Goal: Task Accomplishment & Management: Manage account settings

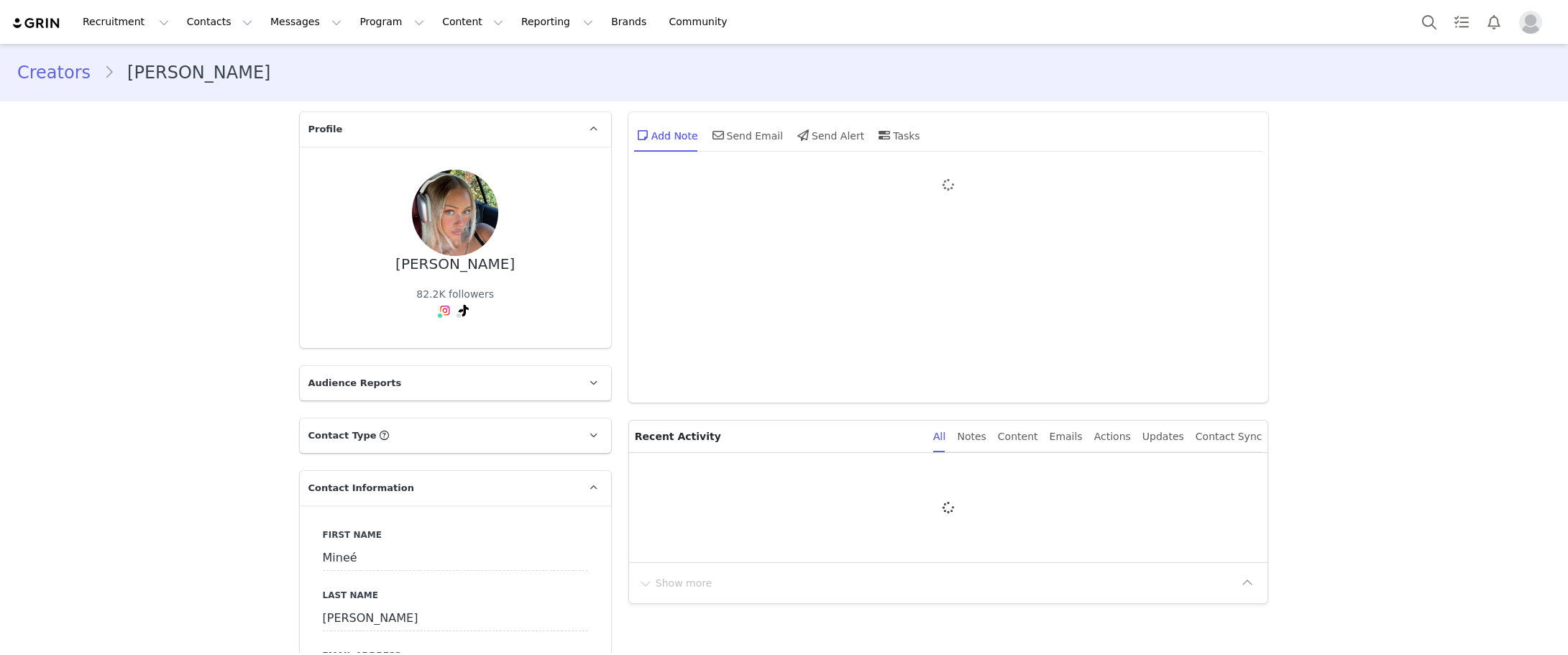
type input "+61 ([GEOGRAPHIC_DATA])"
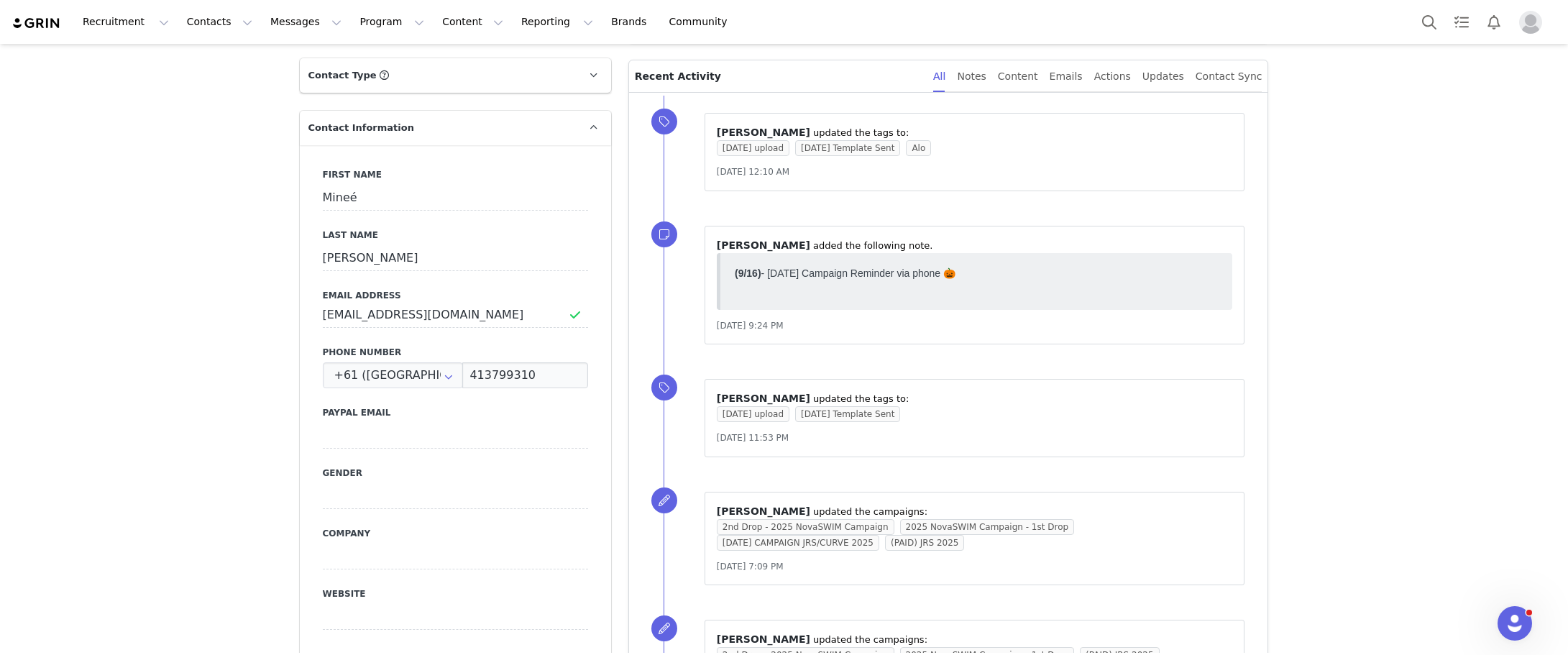
scroll to position [431, 0]
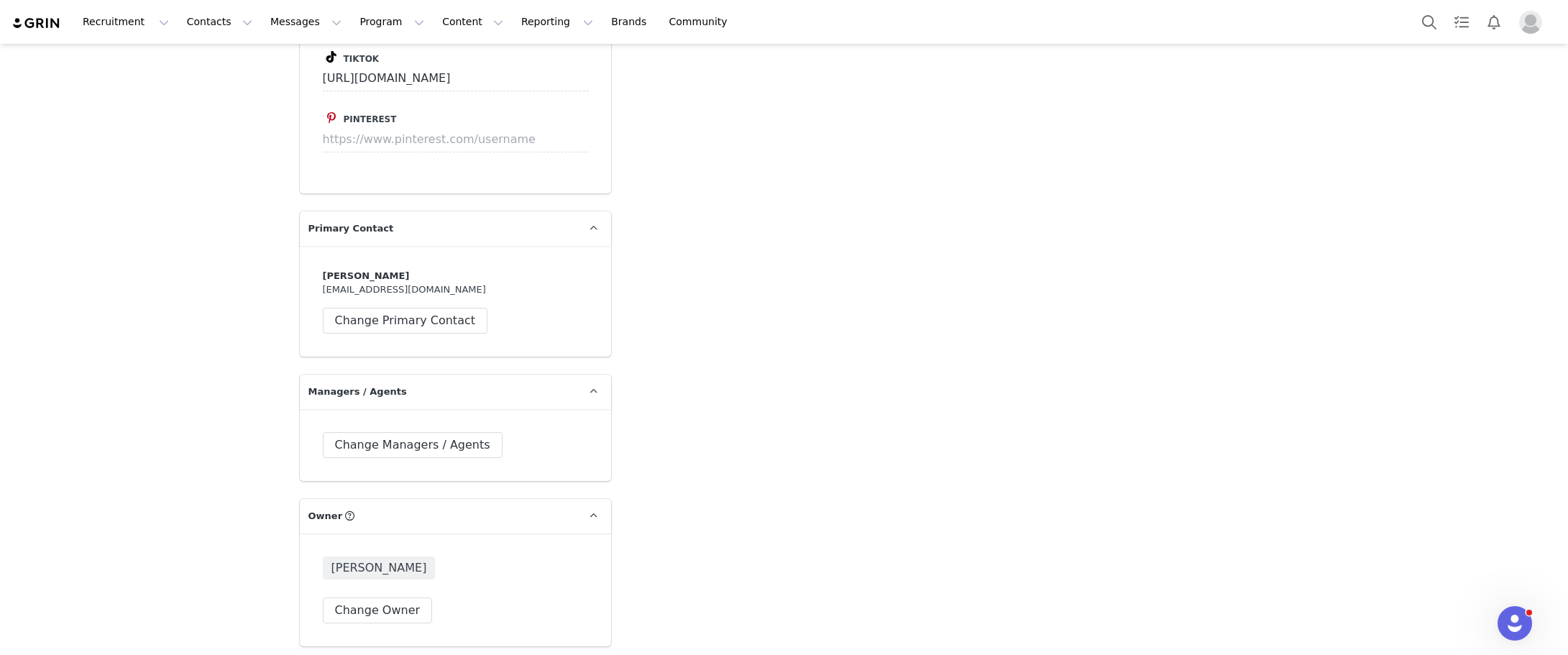
scroll to position [3234, 0]
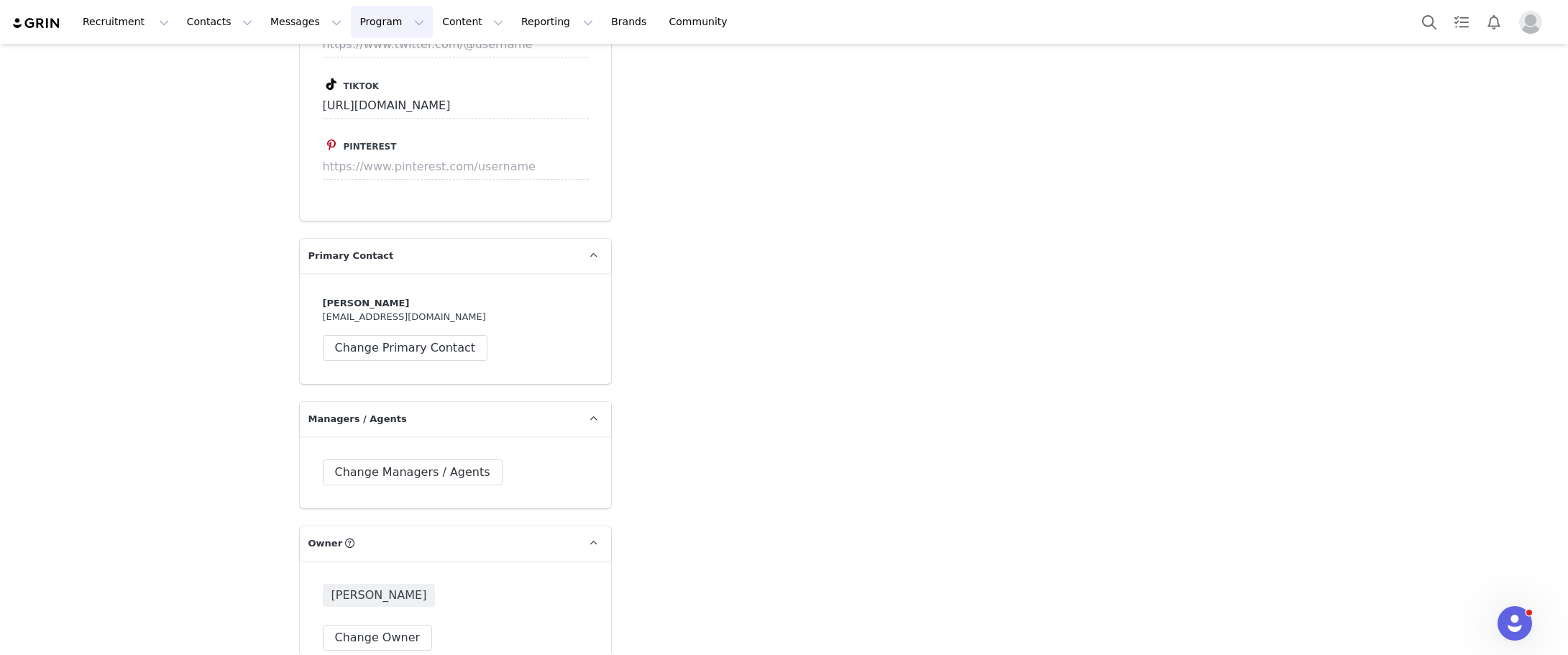
click at [351, 24] on button "Program Program" at bounding box center [392, 22] width 82 height 33
click at [343, 101] on link "Campaigns" at bounding box center [372, 90] width 114 height 27
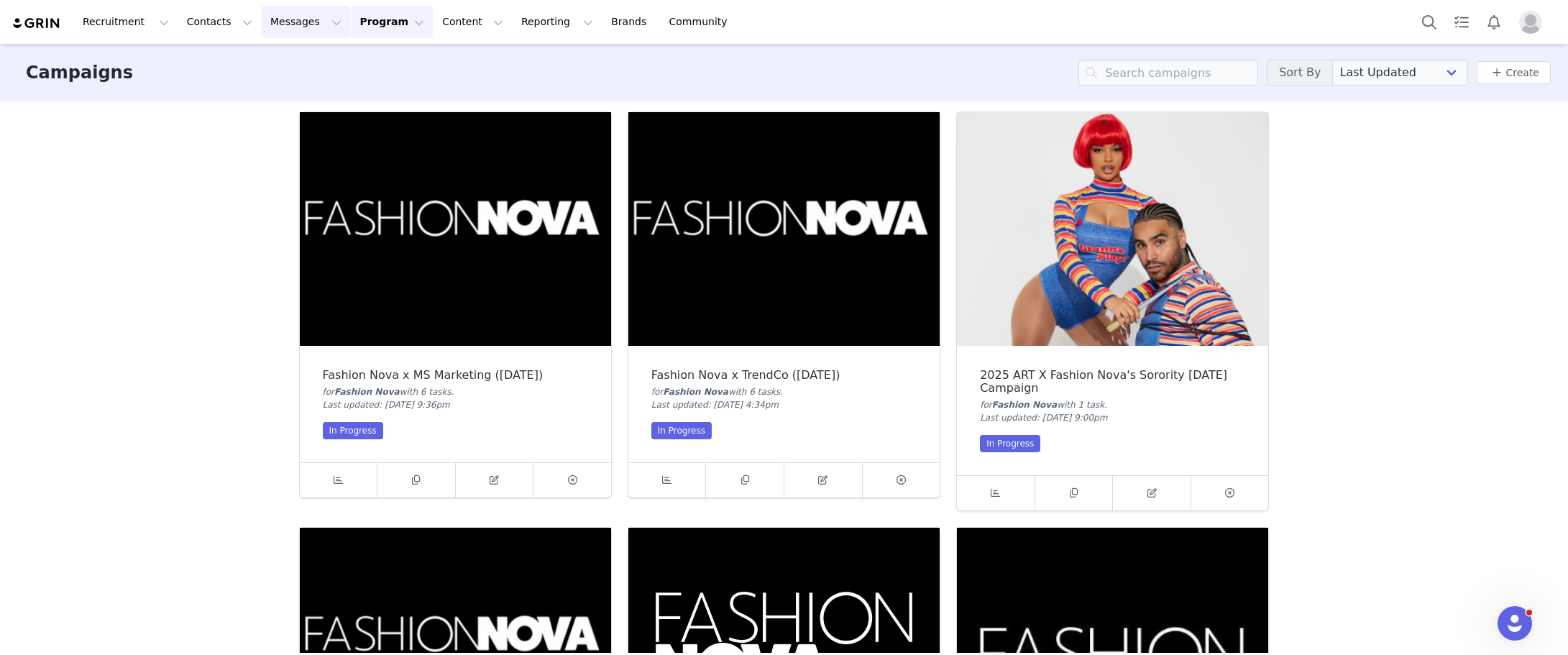
click at [283, 35] on button "Messages Messages" at bounding box center [306, 22] width 88 height 33
click at [358, 1] on div "Recruitment Recruitment Creator Search Curated Lists Landing Pages Web Extensio…" at bounding box center [784, 22] width 1568 height 44
click at [364, 29] on button "Program Program" at bounding box center [392, 22] width 82 height 33
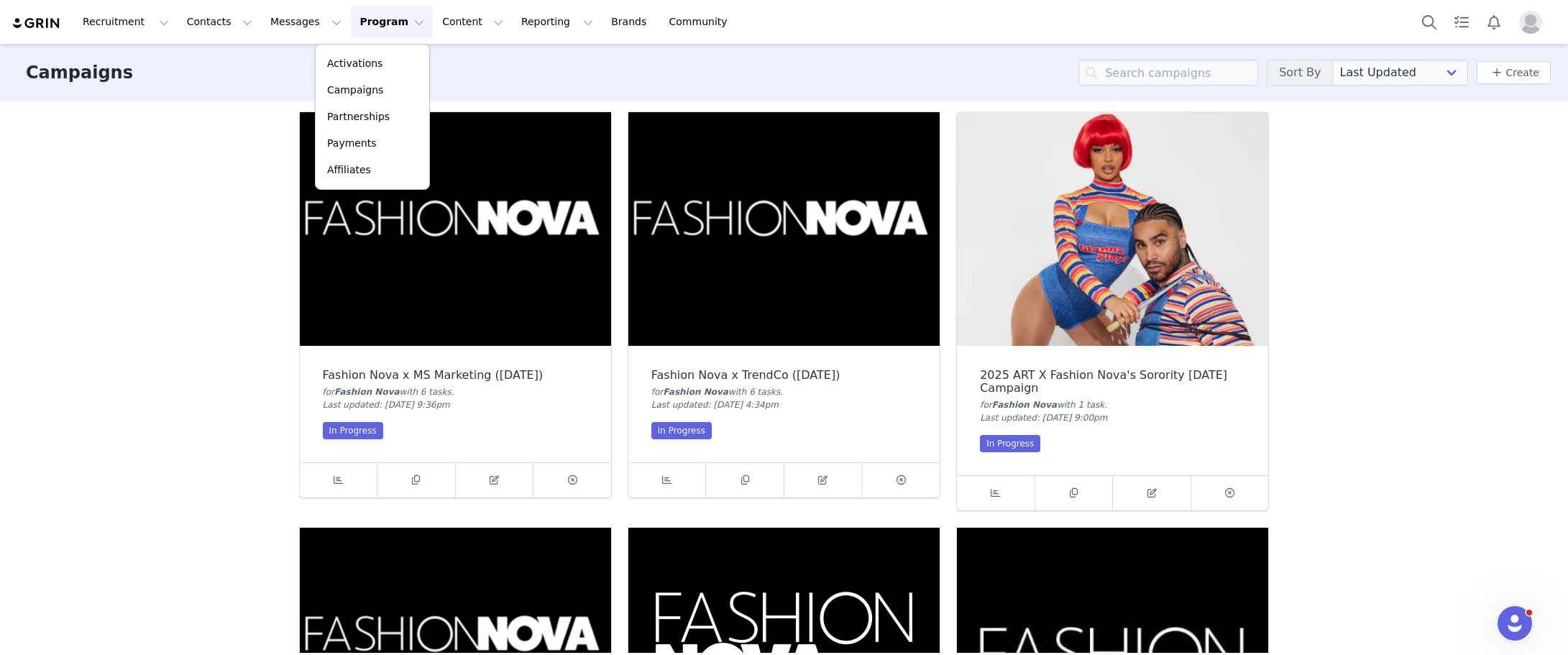
click at [1368, 308] on div "Campaigns Sort By Last Updated Newest to Oldest Oldest to Newest Title A-Z Titl…" at bounding box center [784, 348] width 1568 height 609
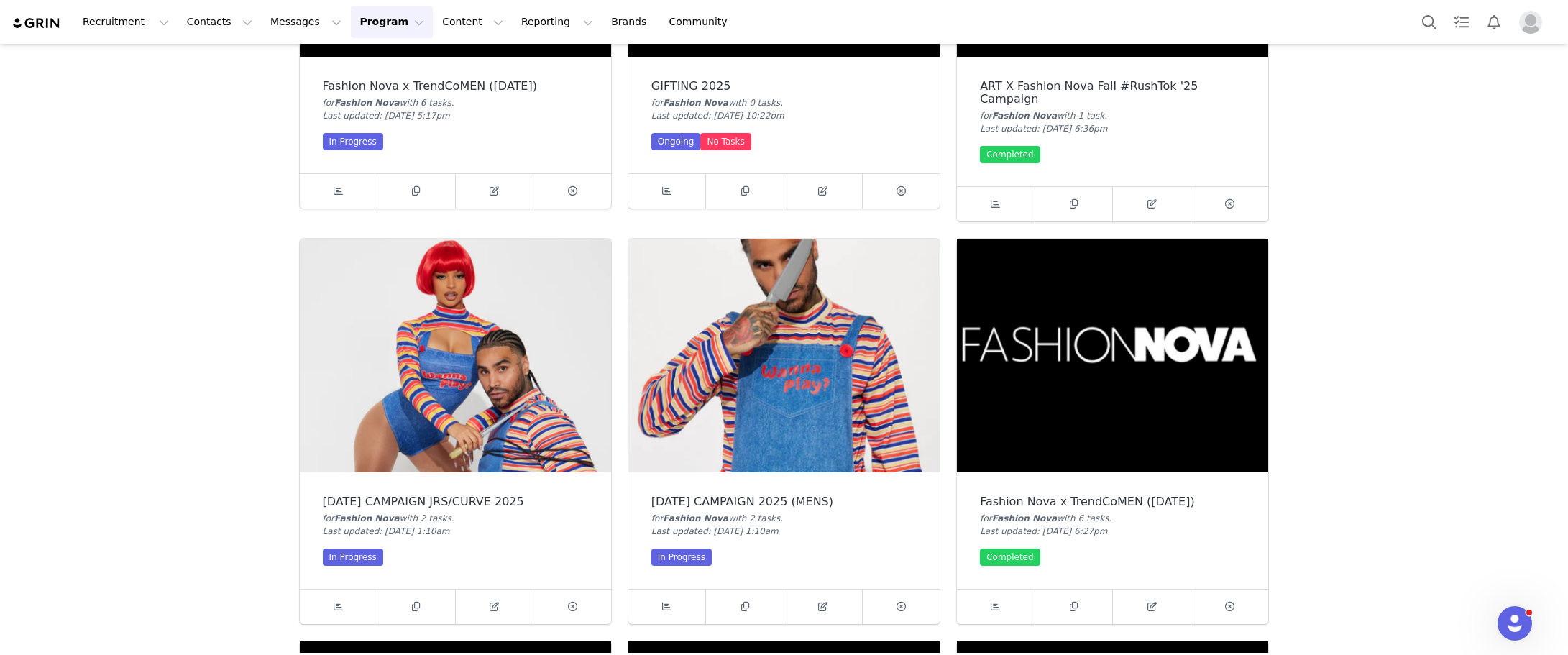
scroll to position [719, 0]
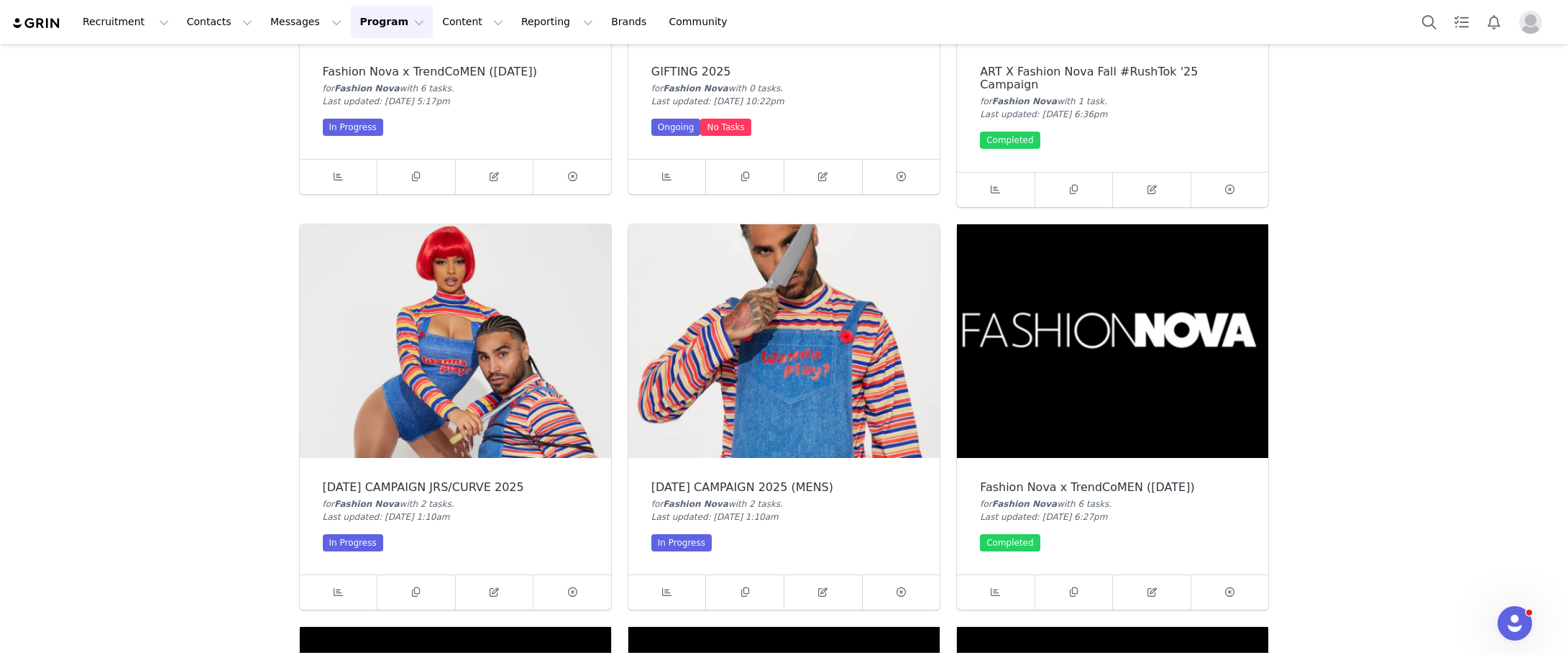
click at [505, 395] on img at bounding box center [454, 340] width 311 height 233
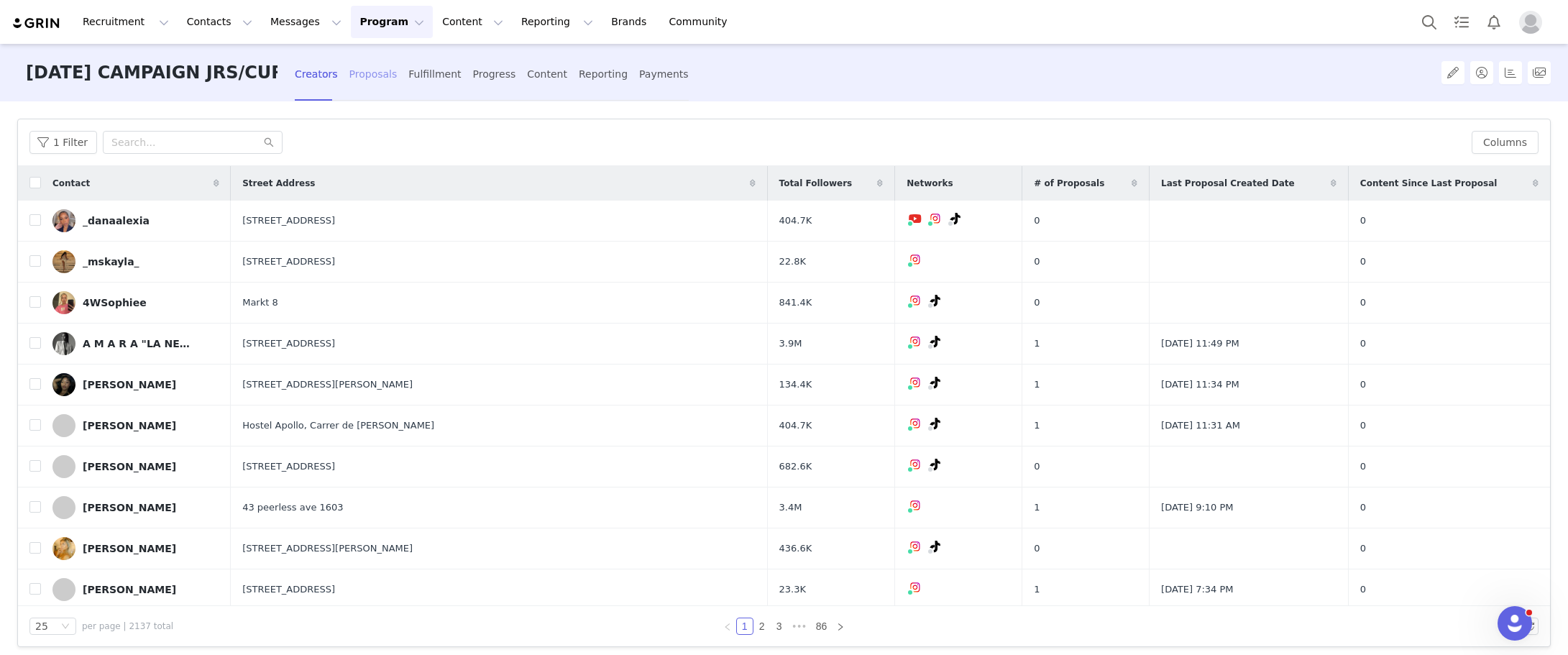
click at [363, 79] on div "Proposals" at bounding box center [373, 75] width 48 height 38
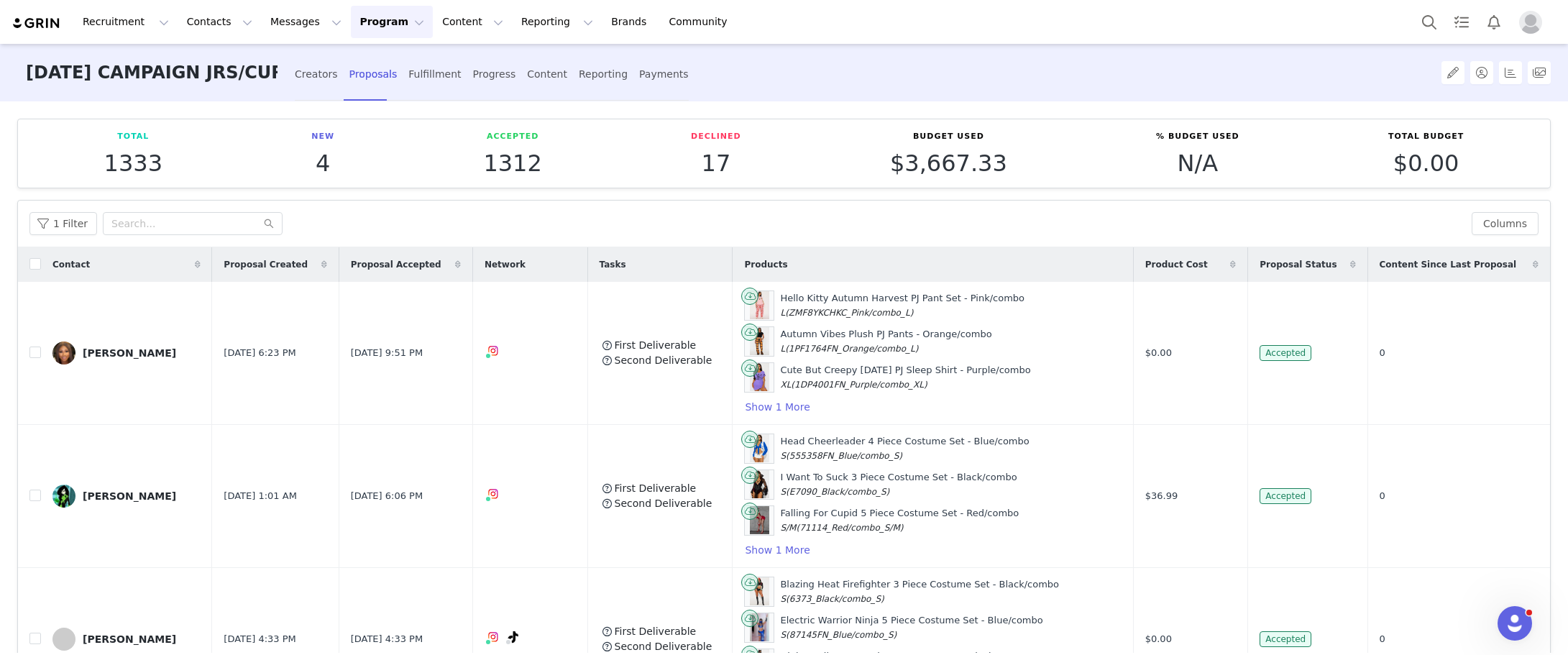
click at [188, 71] on h3 "[DATE] CAMPAIGN JRS/CURVE 2025" at bounding box center [151, 73] width 252 height 58
click at [351, 23] on button "Program Program" at bounding box center [392, 22] width 82 height 33
click at [347, 88] on p "Campaigns" at bounding box center [355, 90] width 56 height 15
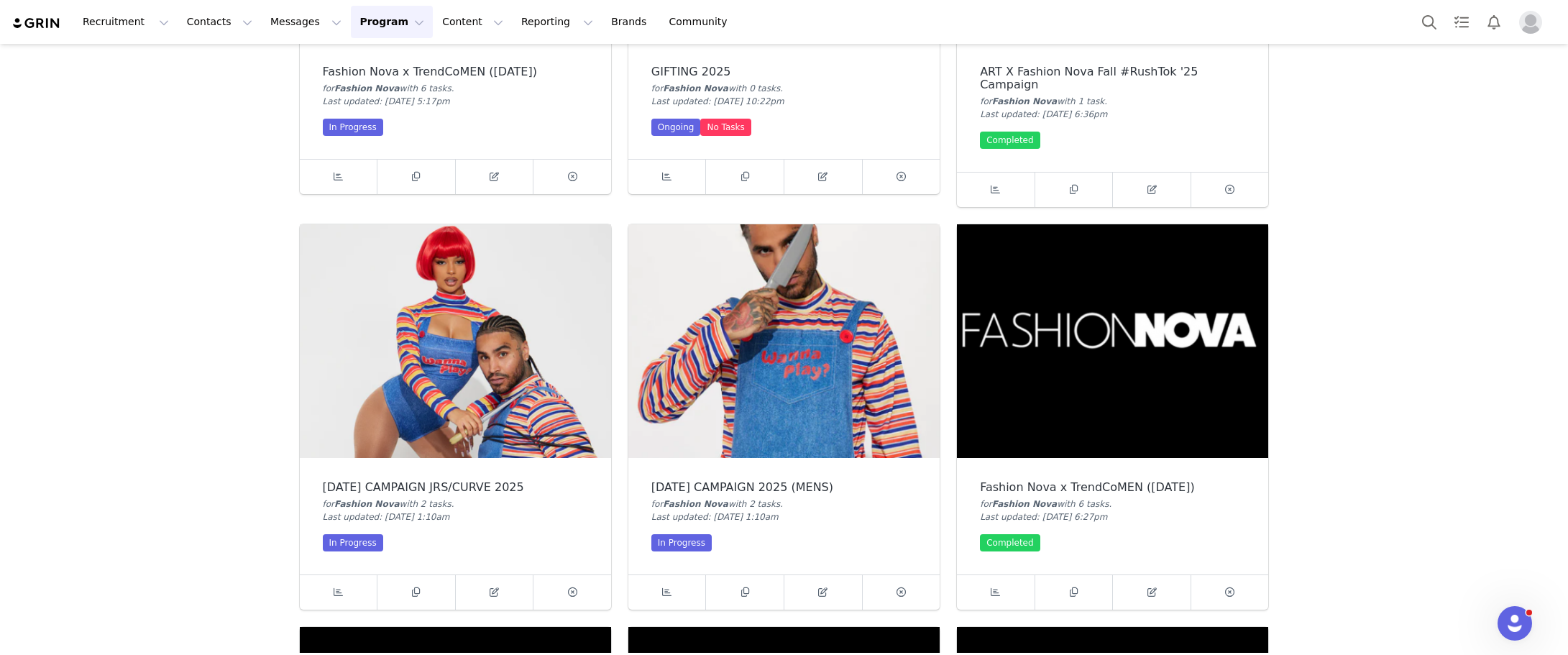
scroll to position [862, 0]
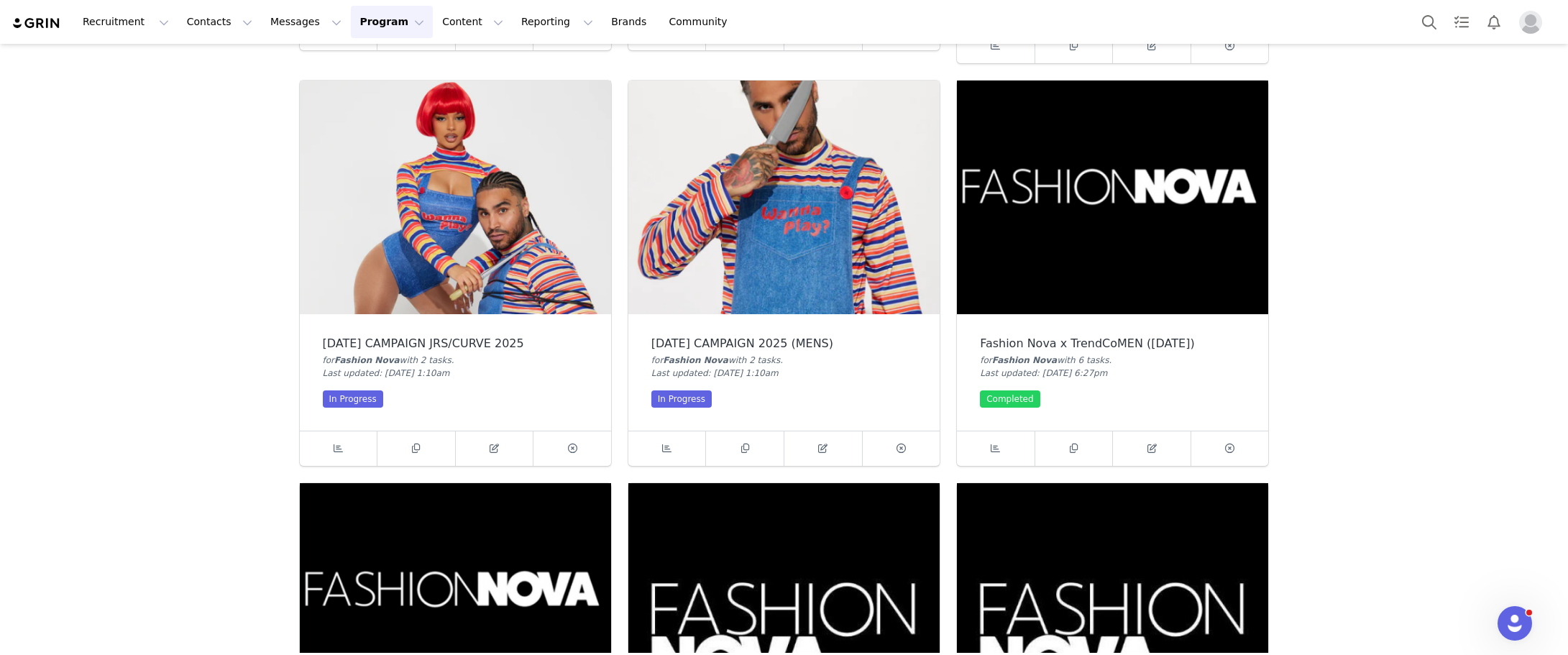
click at [764, 268] on img at bounding box center [784, 197] width 311 height 233
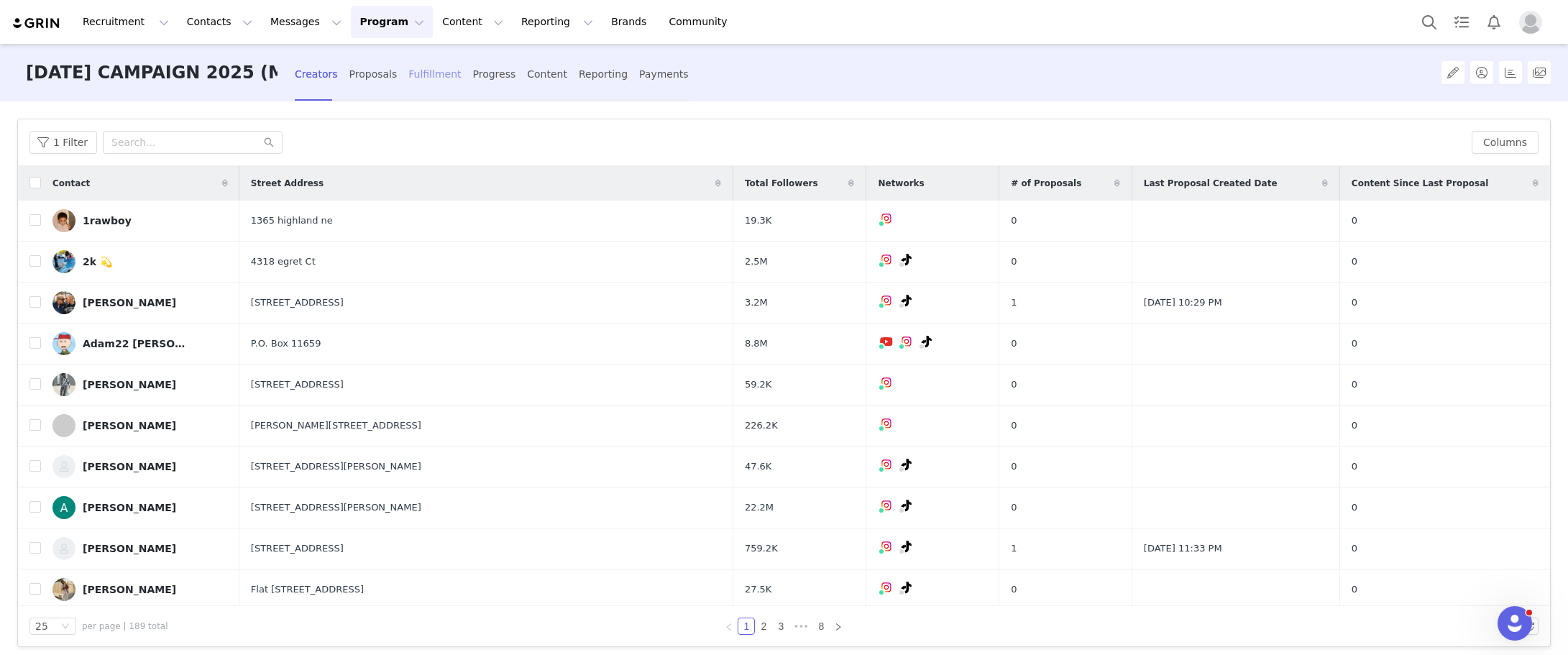
click at [435, 76] on div "Fulfillment" at bounding box center [434, 75] width 53 height 38
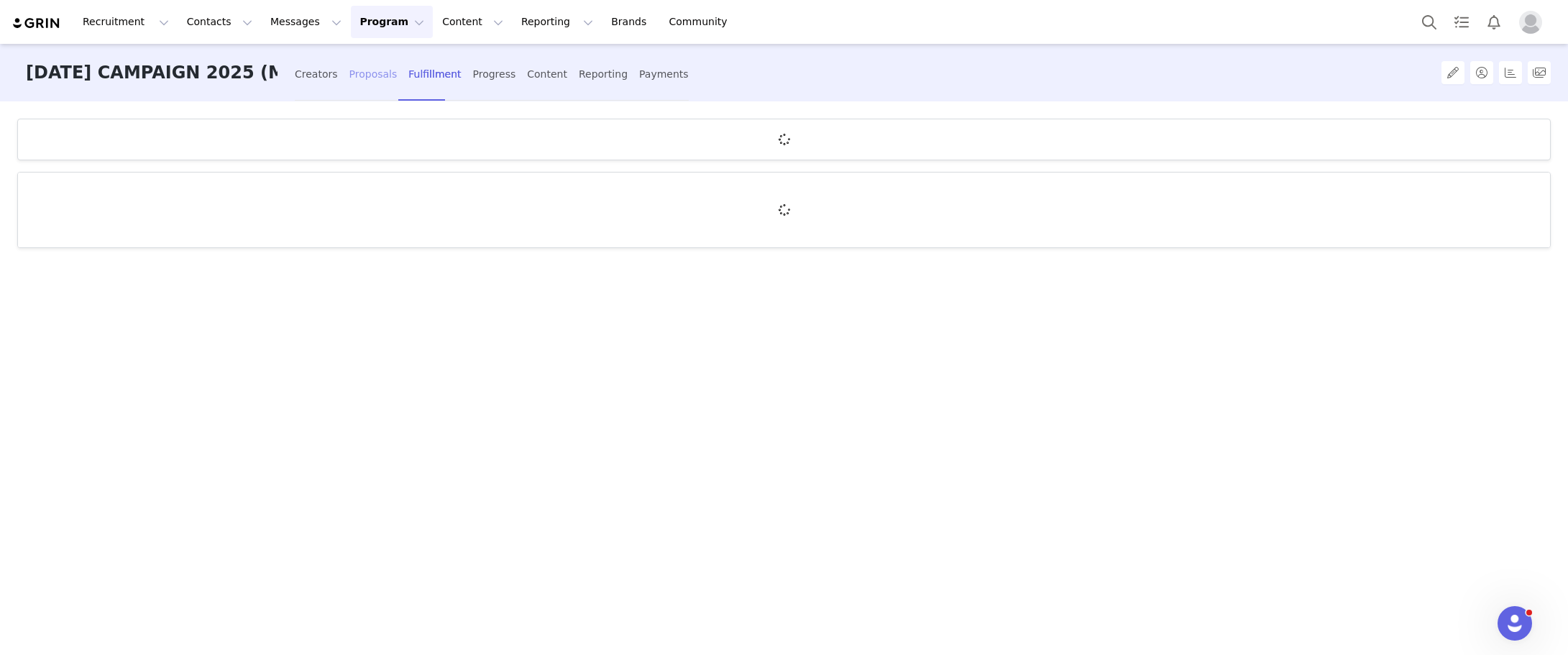
click at [357, 76] on div "Proposals" at bounding box center [373, 75] width 48 height 38
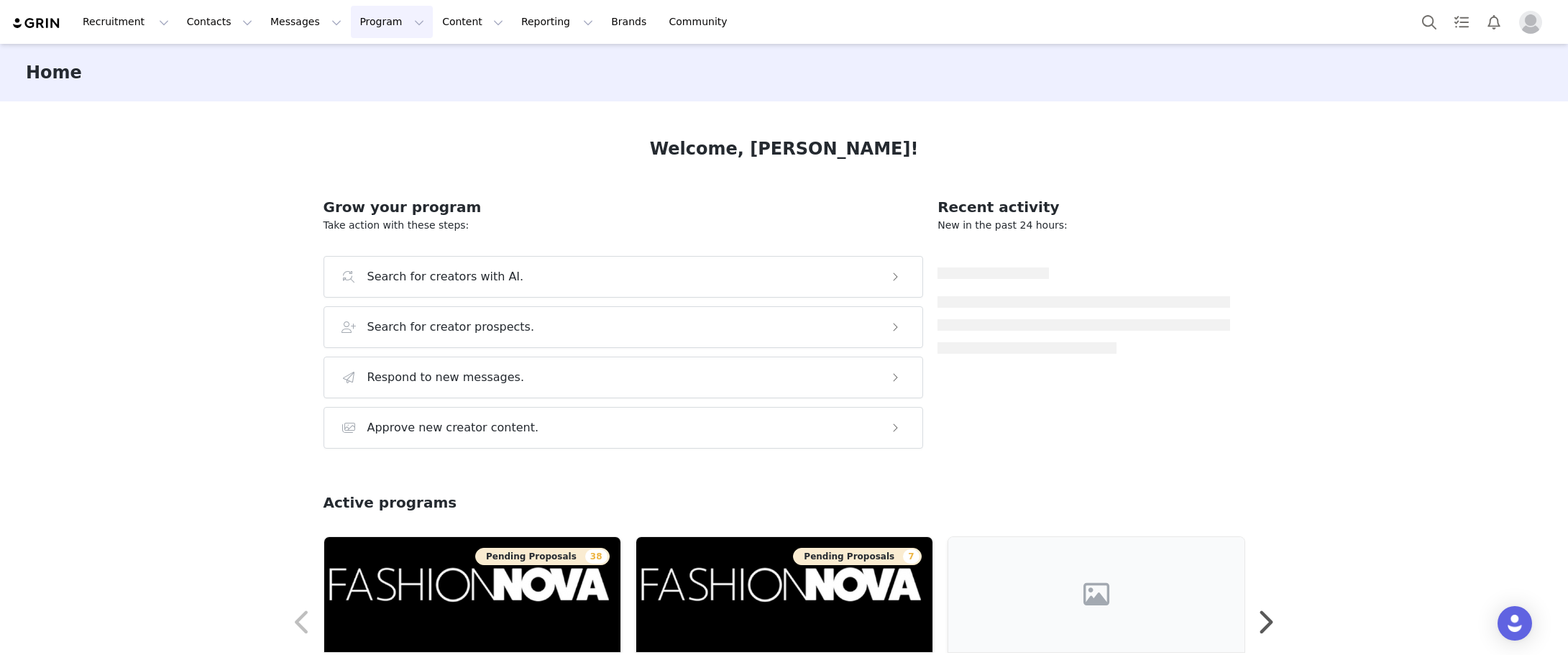
click at [351, 16] on button "Program Program" at bounding box center [392, 22] width 82 height 33
click at [348, 96] on p "Campaigns" at bounding box center [355, 90] width 56 height 15
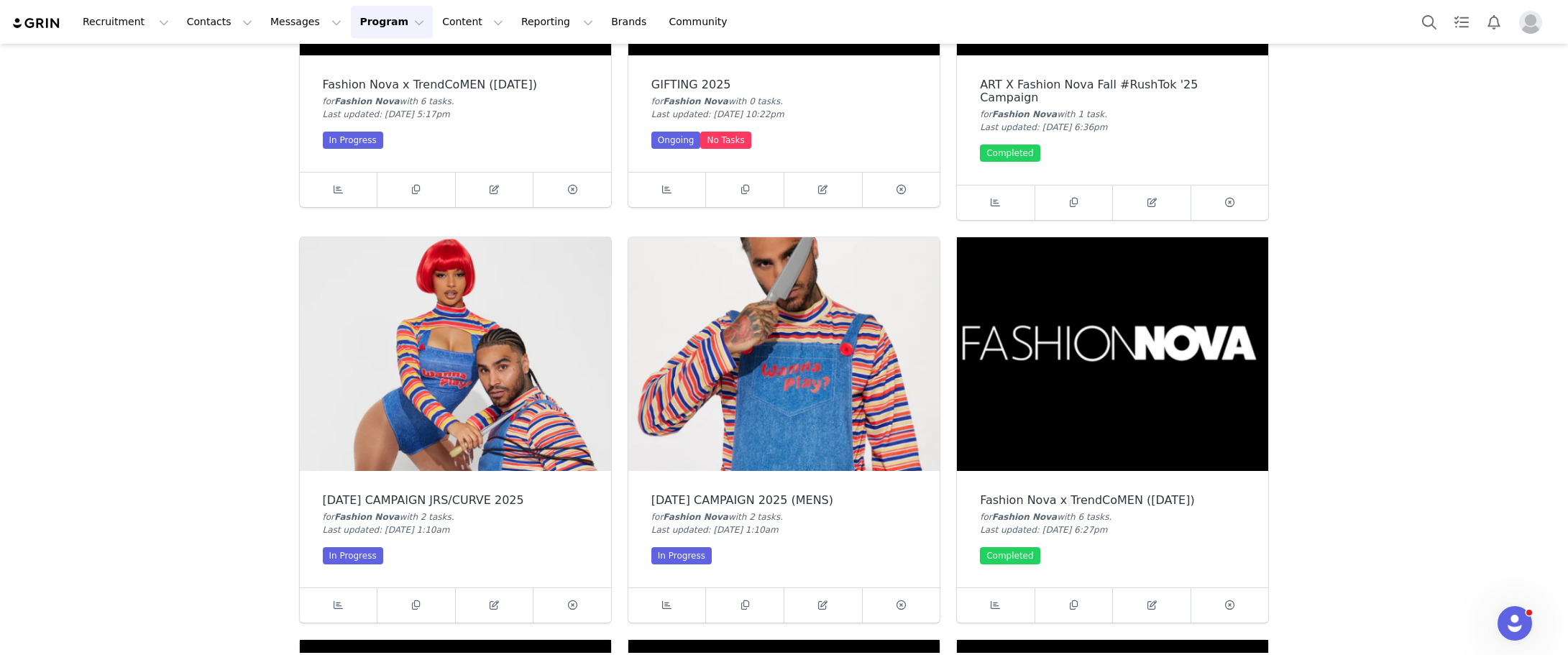
scroll to position [719, 0]
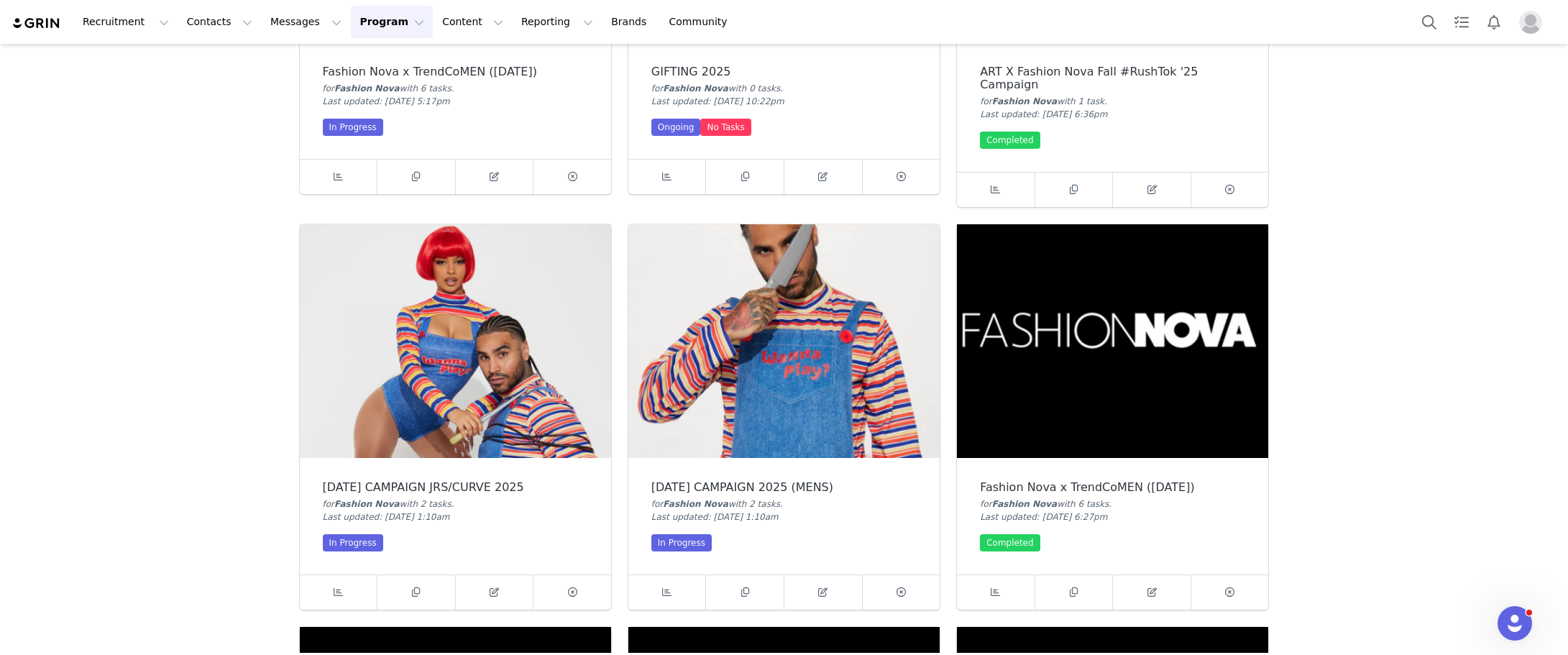
click at [517, 417] on img at bounding box center [454, 340] width 311 height 233
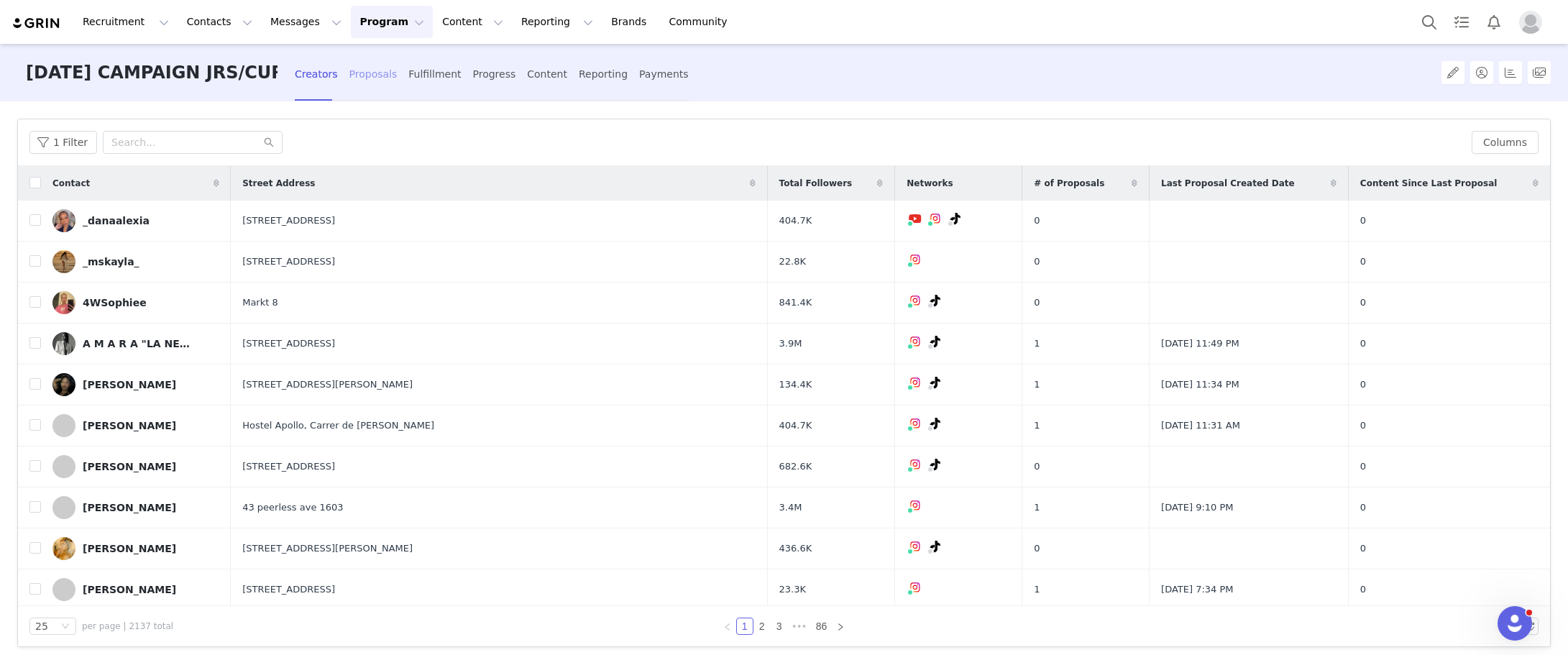
click at [370, 74] on div "Proposals" at bounding box center [373, 75] width 48 height 38
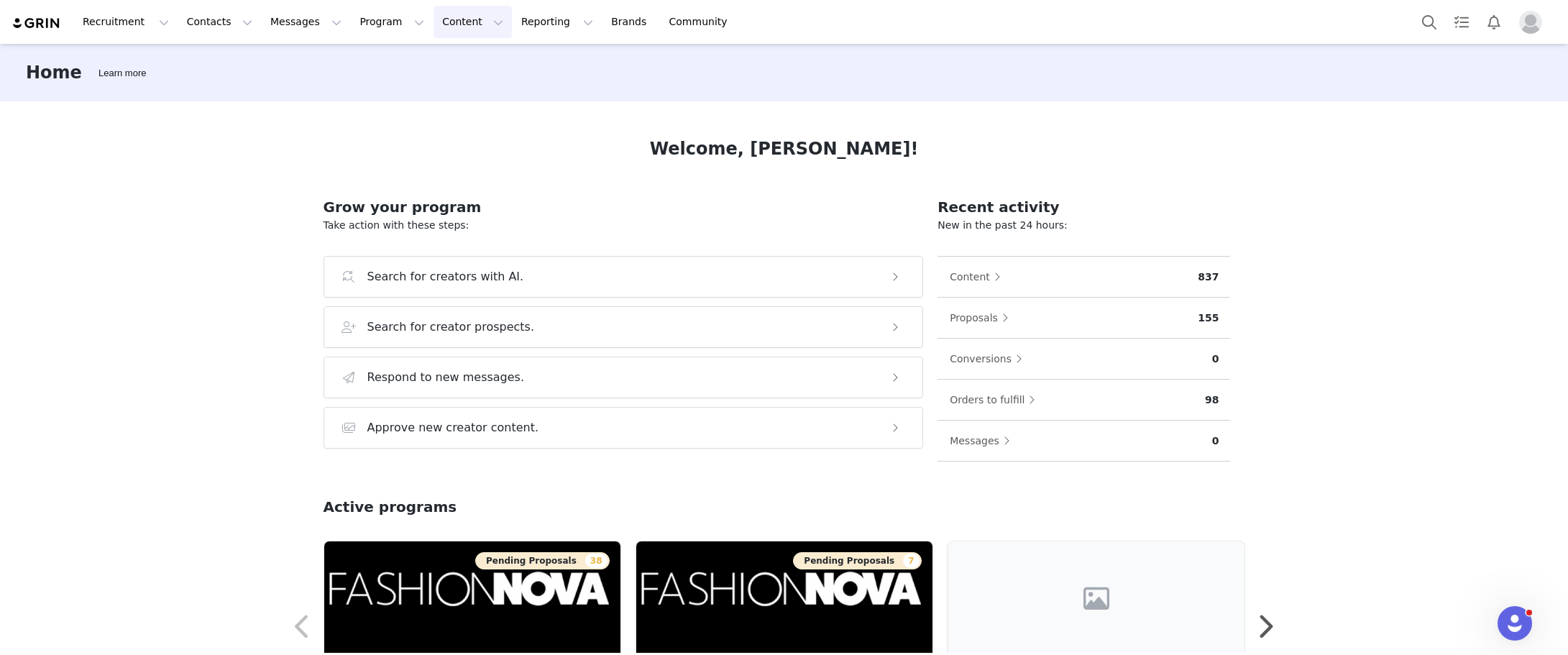
click at [433, 17] on button "Content Content" at bounding box center [473, 22] width 78 height 33
click at [351, 27] on button "Program Program" at bounding box center [392, 22] width 82 height 33
click at [351, 91] on p "Campaigns" at bounding box center [355, 90] width 56 height 15
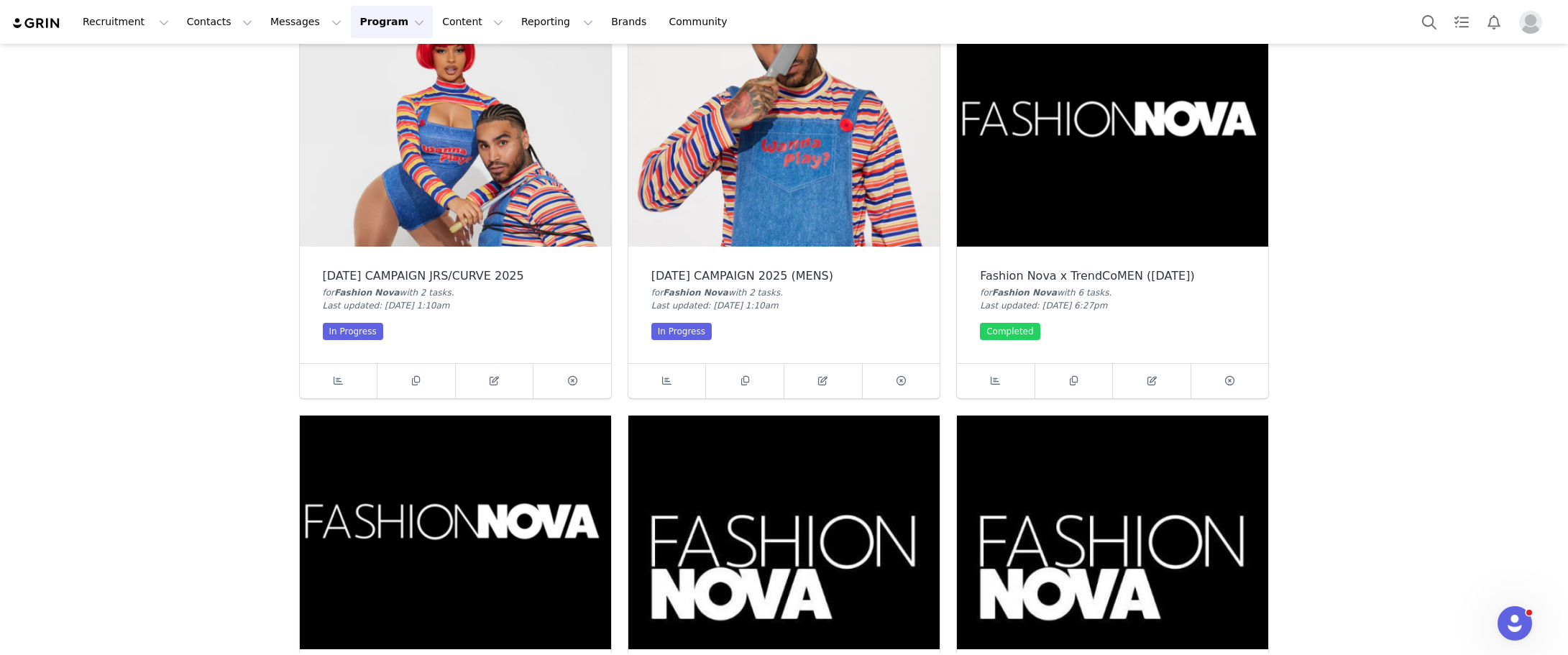
scroll to position [934, 0]
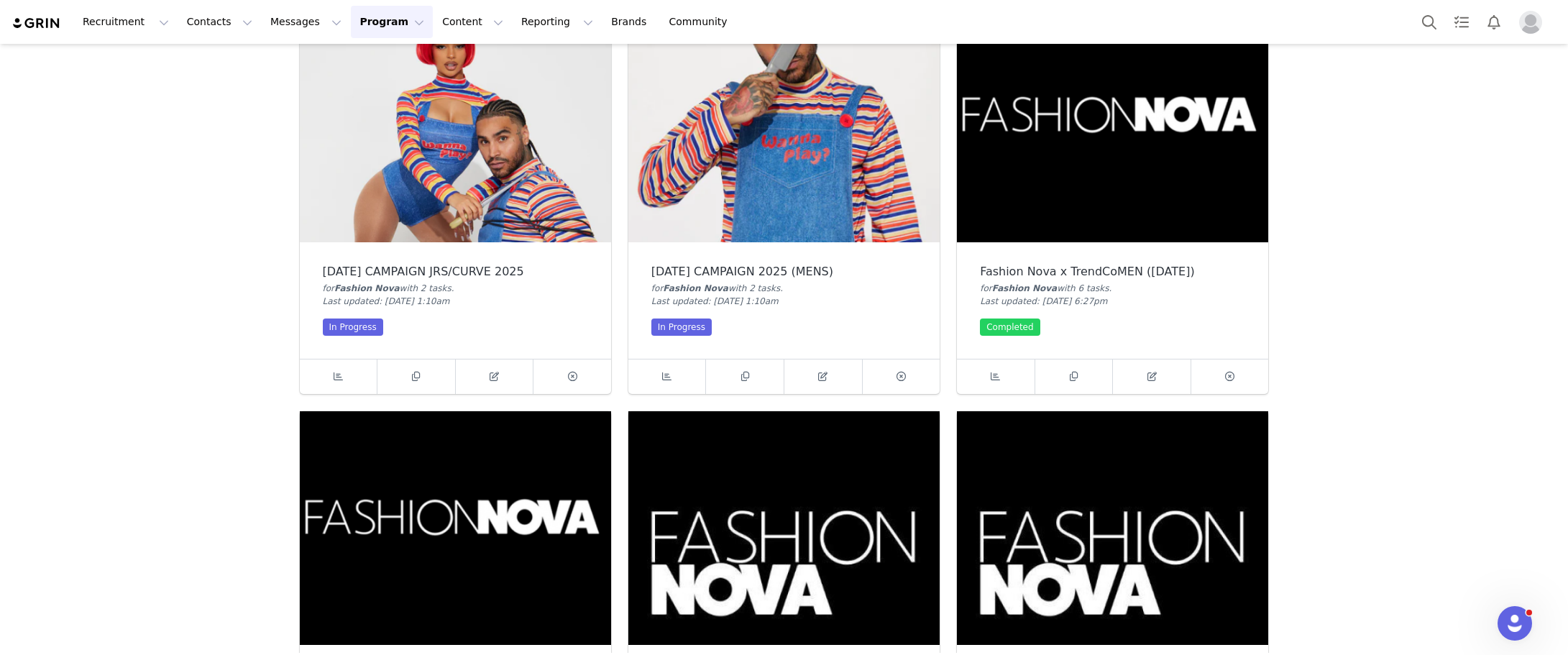
click at [391, 139] on img at bounding box center [454, 125] width 311 height 233
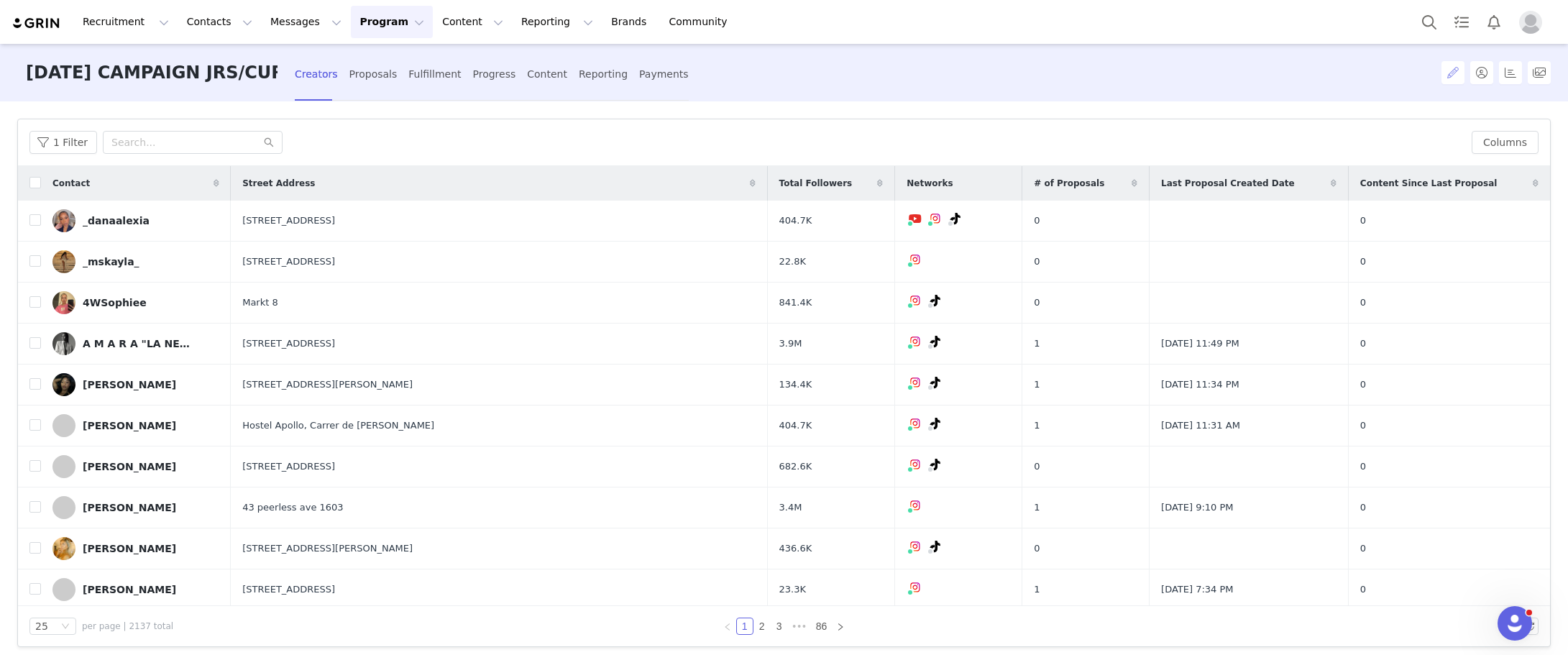
click at [1455, 75] on button "button" at bounding box center [1453, 73] width 23 height 23
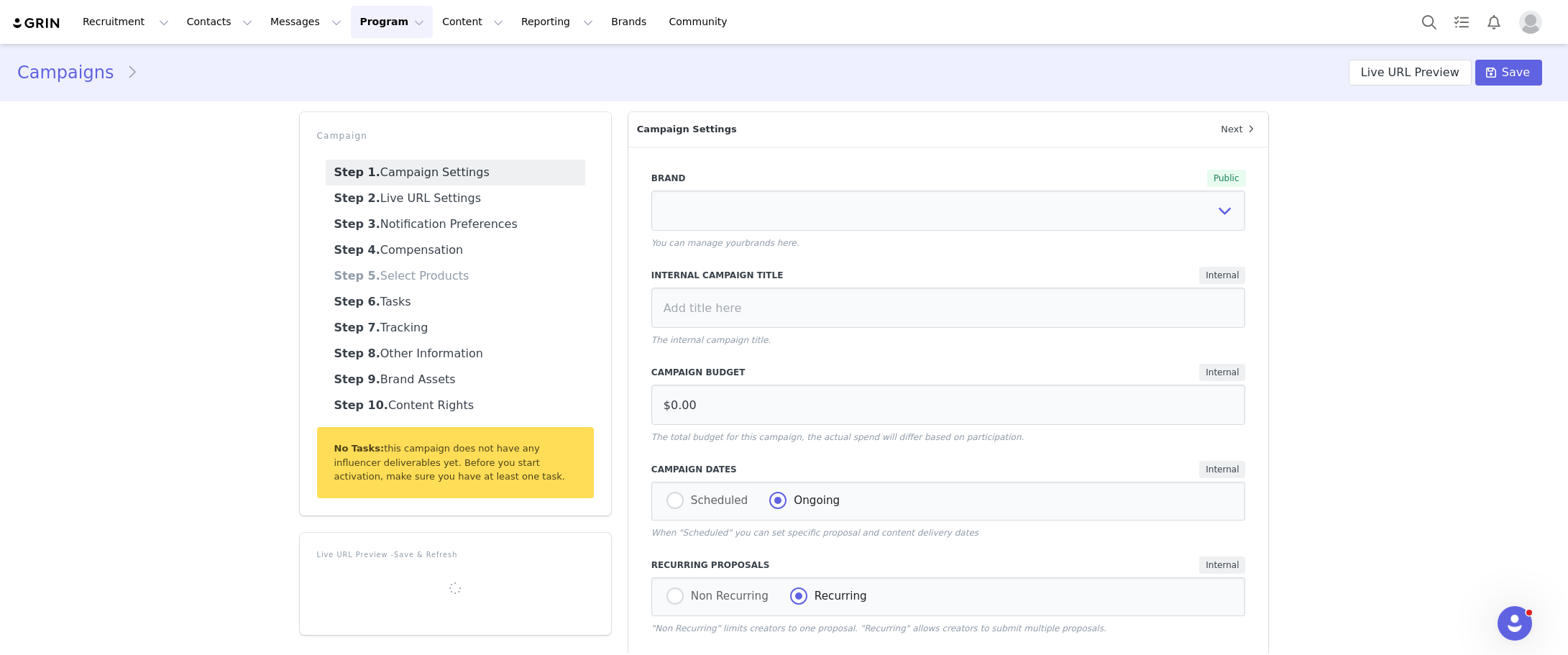
select select "c05a2980-7b9a-4a75-bc20-068f97df96f2"
type input "[DATE] CAMPAIGN JRS/CURVE 2025"
radio input "true"
radio input "false"
radio input "true"
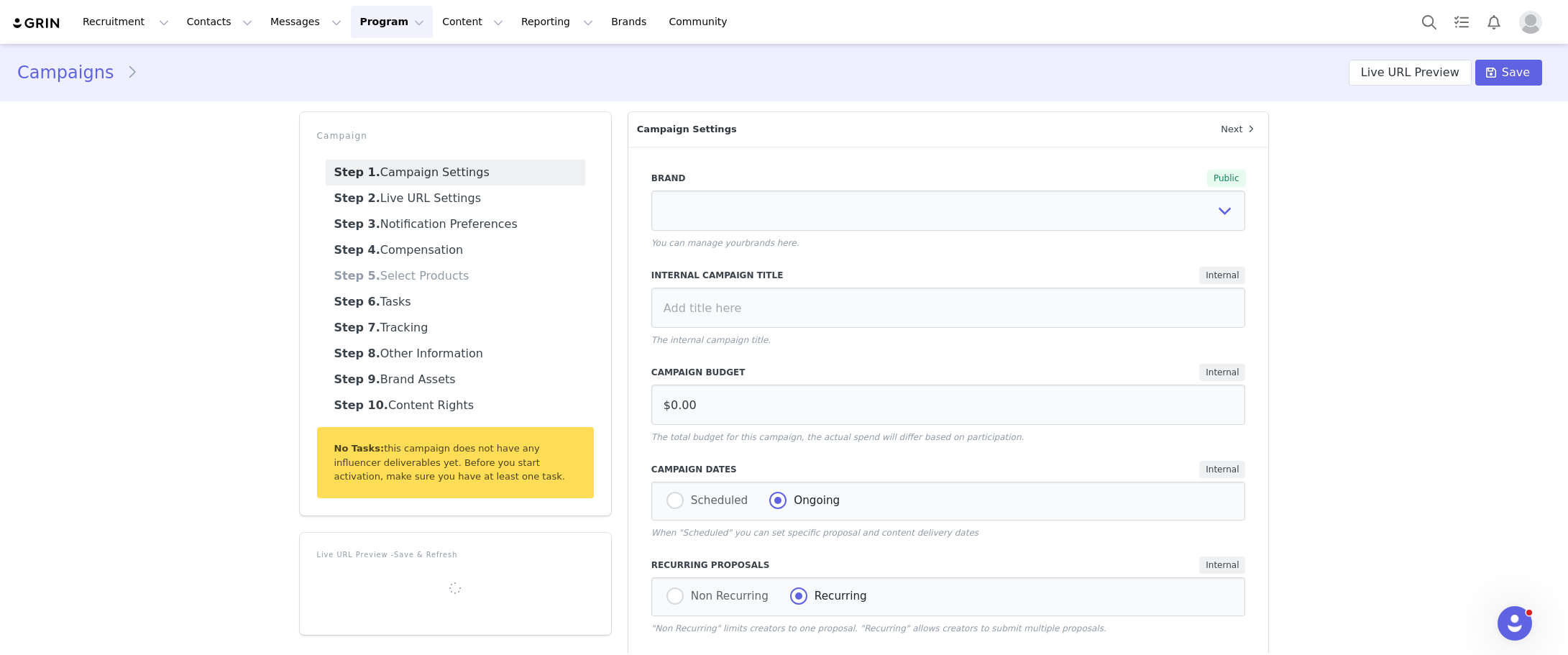
radio input "false"
type textarea "Looks like we're all out of stock!"
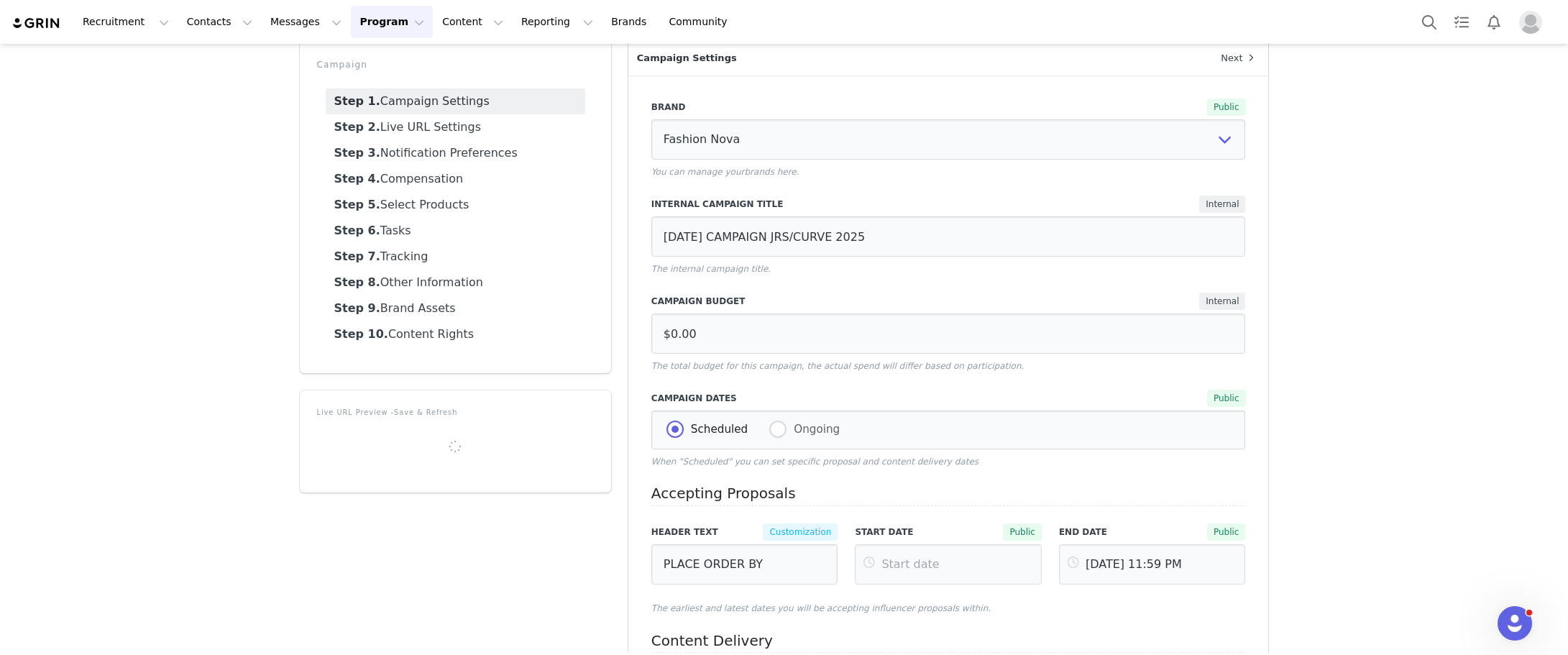
scroll to position [72, 0]
click at [429, 205] on link "Step 5. Select Products" at bounding box center [454, 204] width 259 height 26
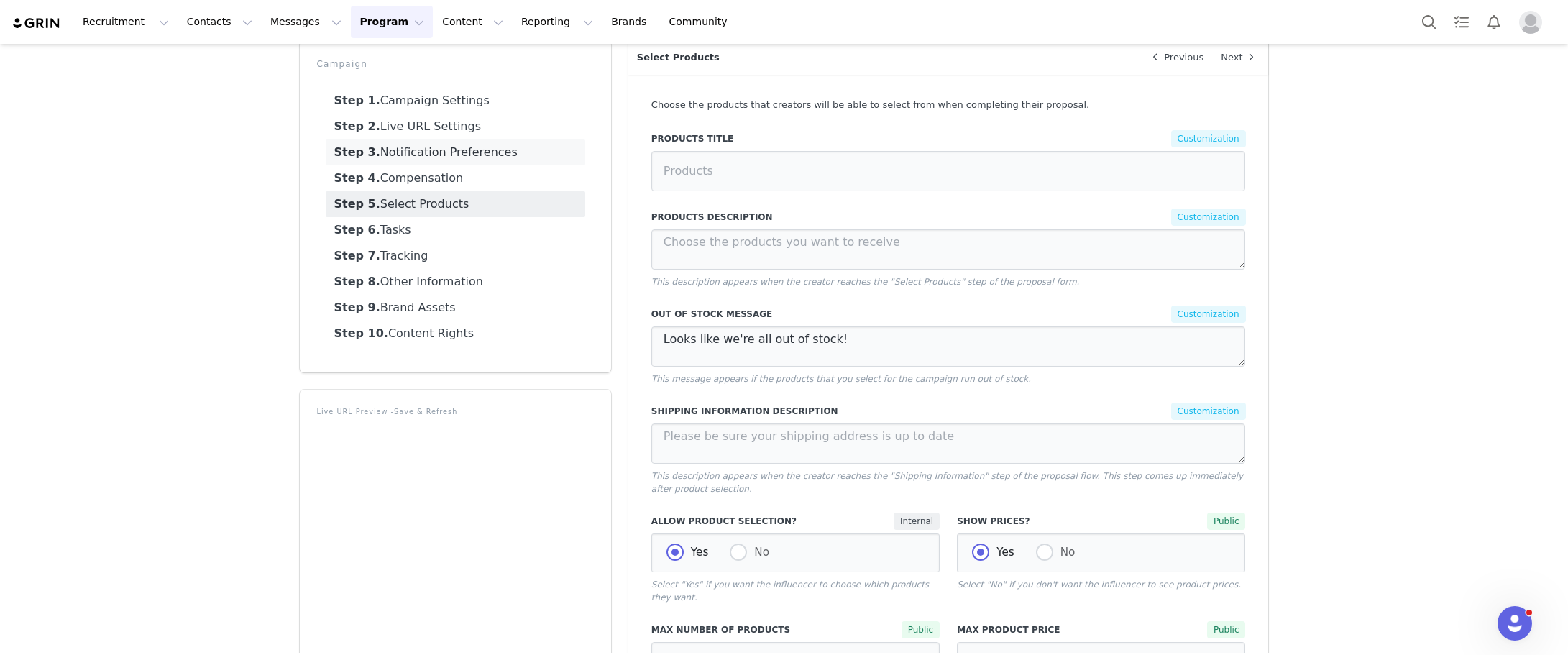
click at [440, 156] on link "Step 3. Notification Preferences" at bounding box center [454, 152] width 259 height 26
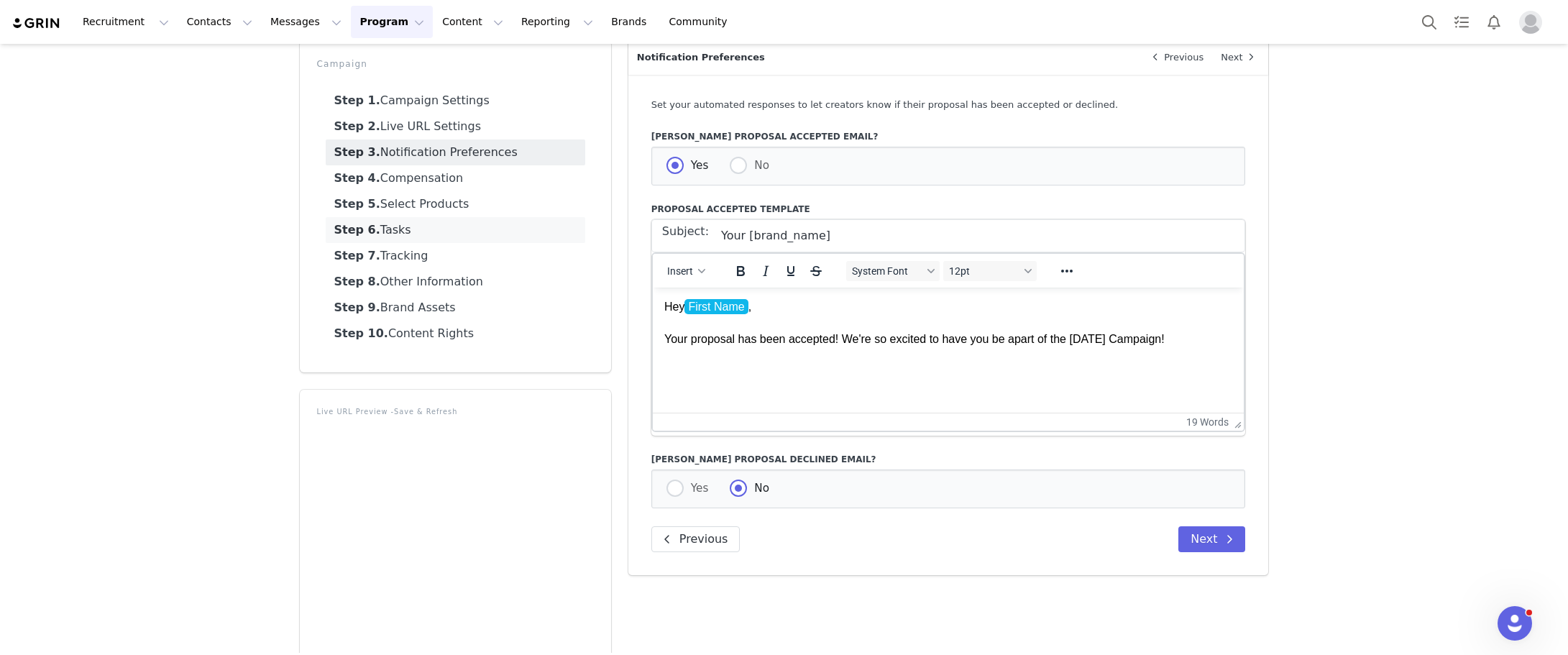
click at [409, 227] on link "Step 6. Tasks" at bounding box center [454, 229] width 259 height 26
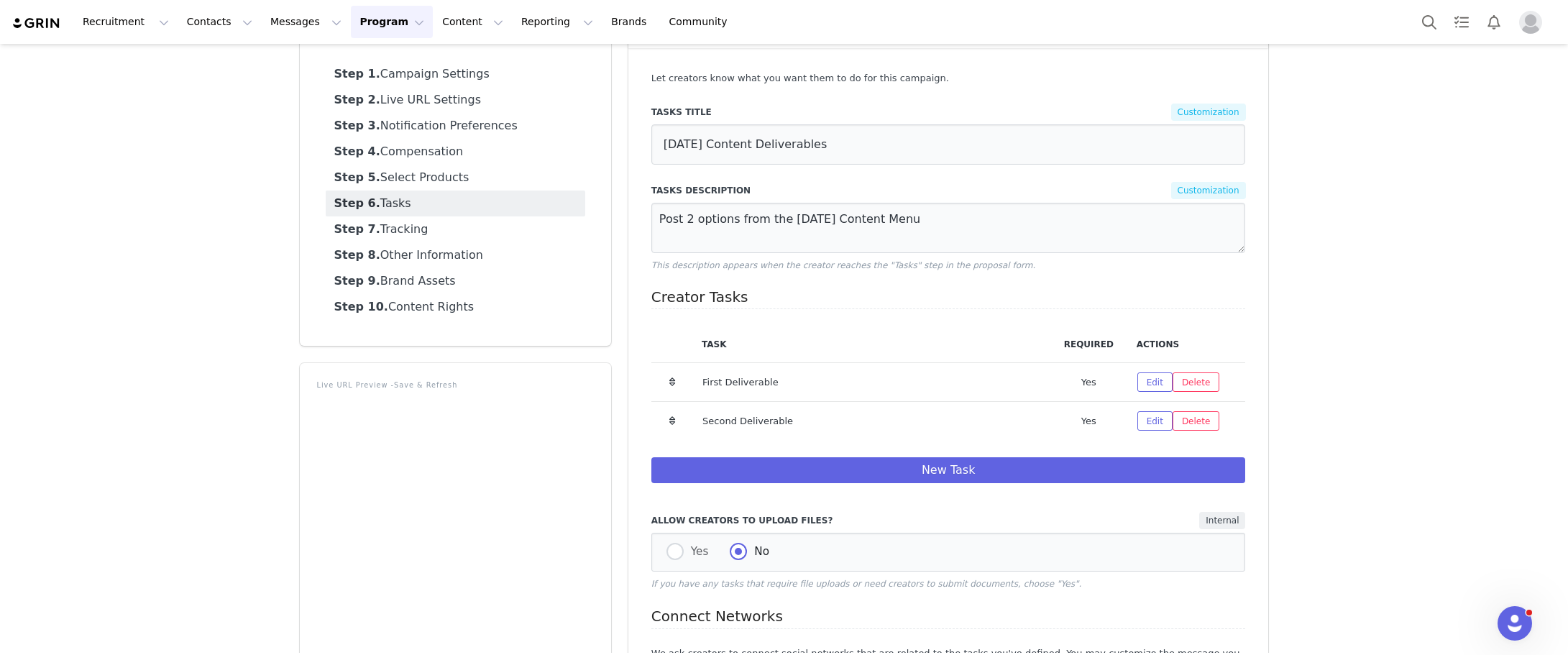
scroll to position [87, 0]
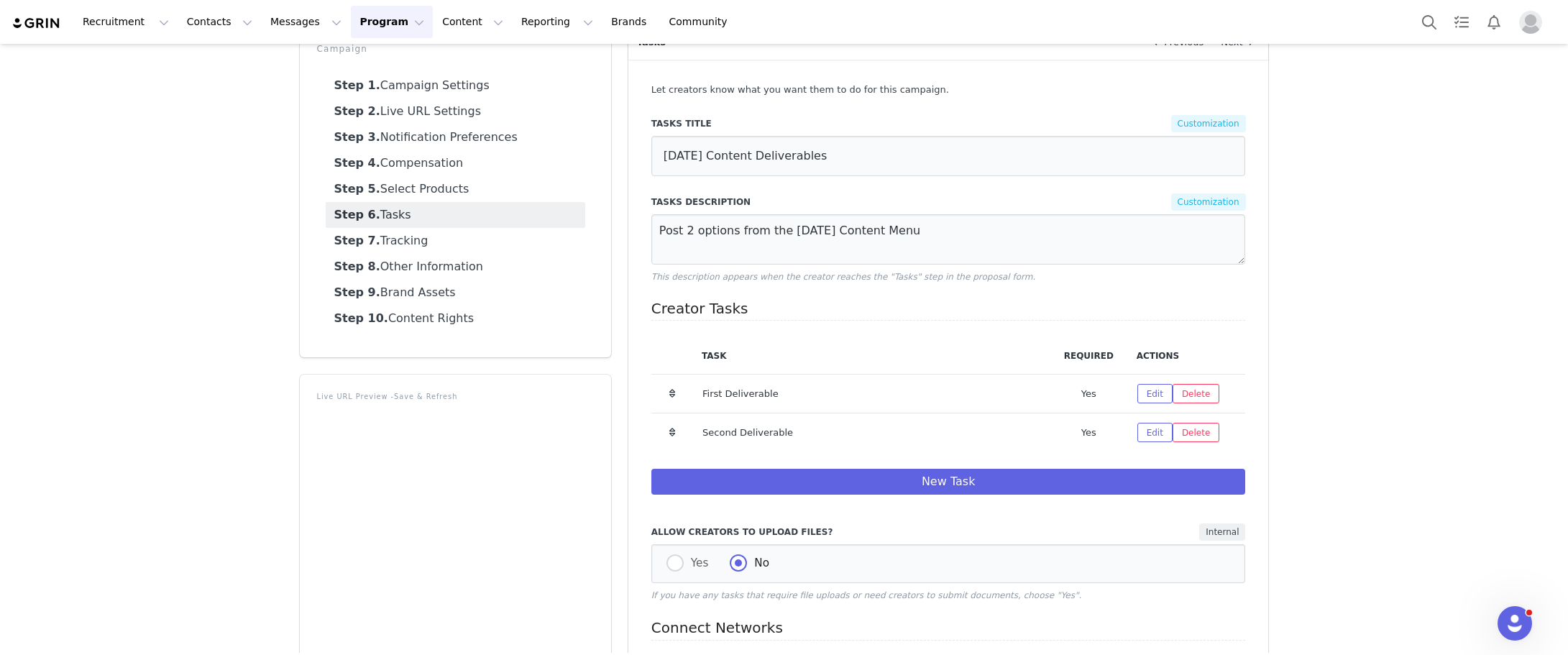
click at [416, 216] on link "Step 6. Tasks" at bounding box center [454, 214] width 259 height 26
click at [418, 236] on link "Step 7. Tracking" at bounding box center [454, 240] width 259 height 26
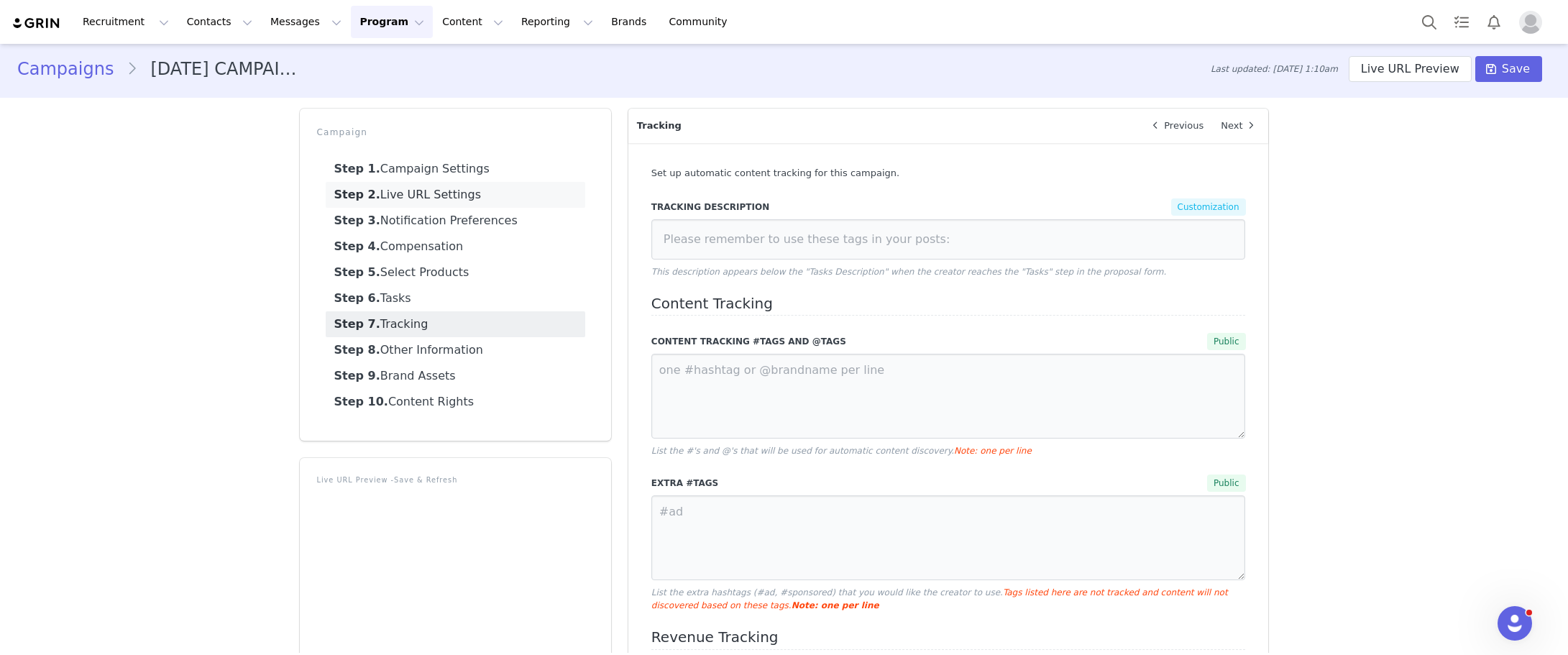
scroll to position [0, 0]
click at [435, 255] on link "Step 4. Compensation" at bounding box center [454, 250] width 259 height 26
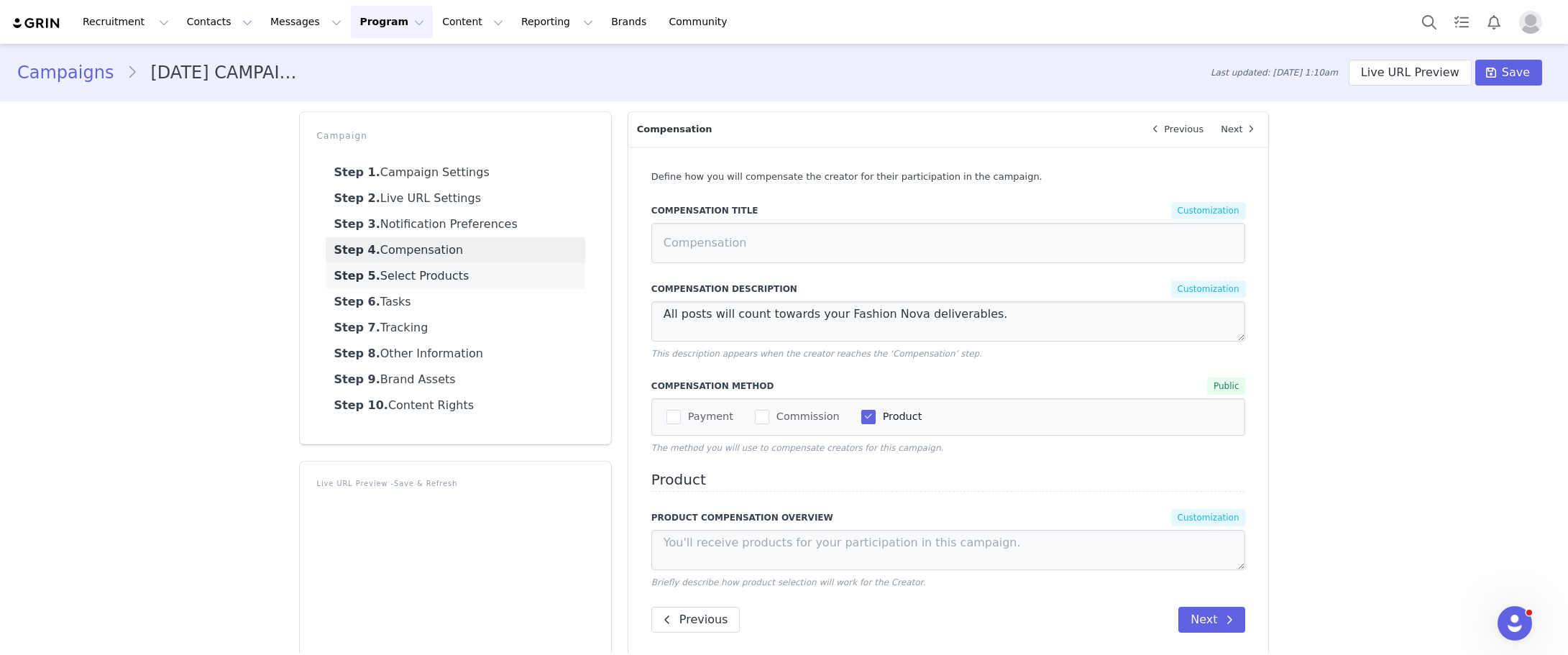
click at [423, 276] on link "Step 5. Select Products" at bounding box center [454, 275] width 259 height 26
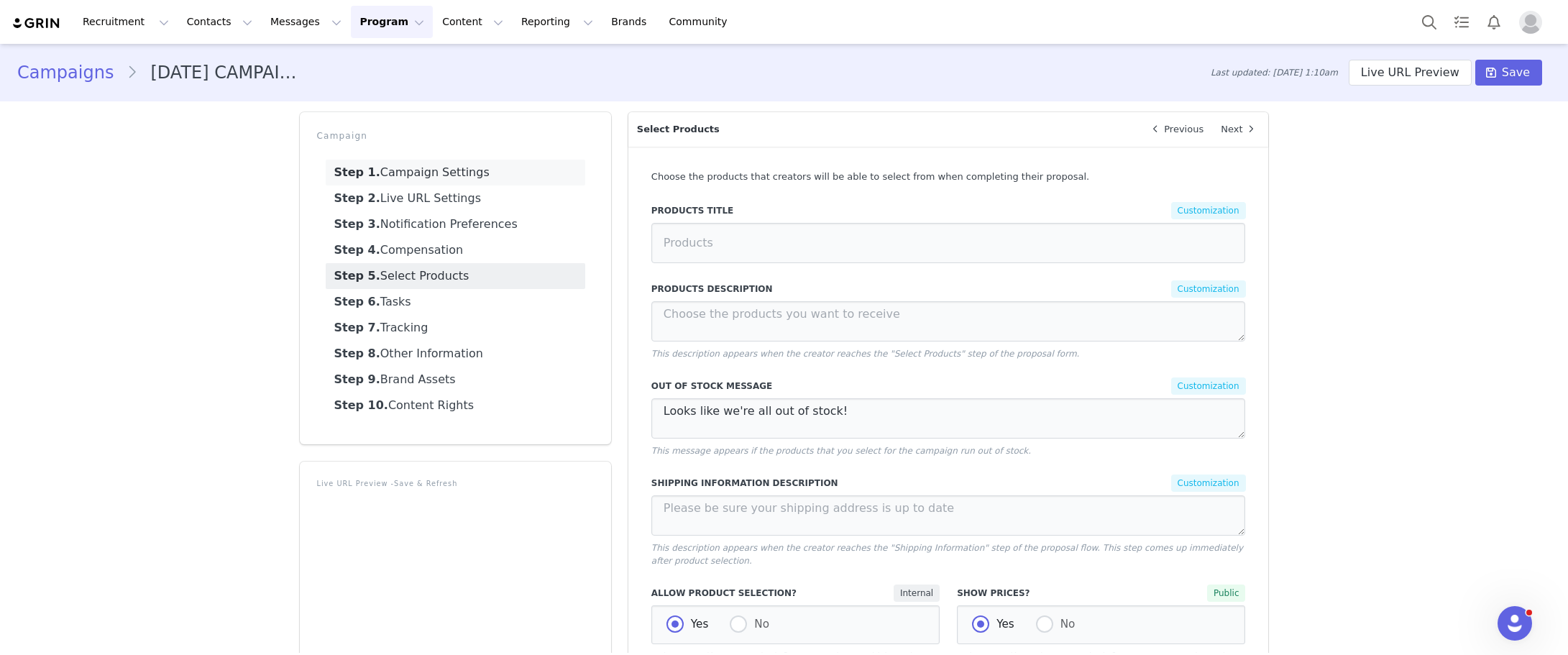
click at [418, 175] on link "Step 1. Campaign Settings" at bounding box center [454, 172] width 259 height 26
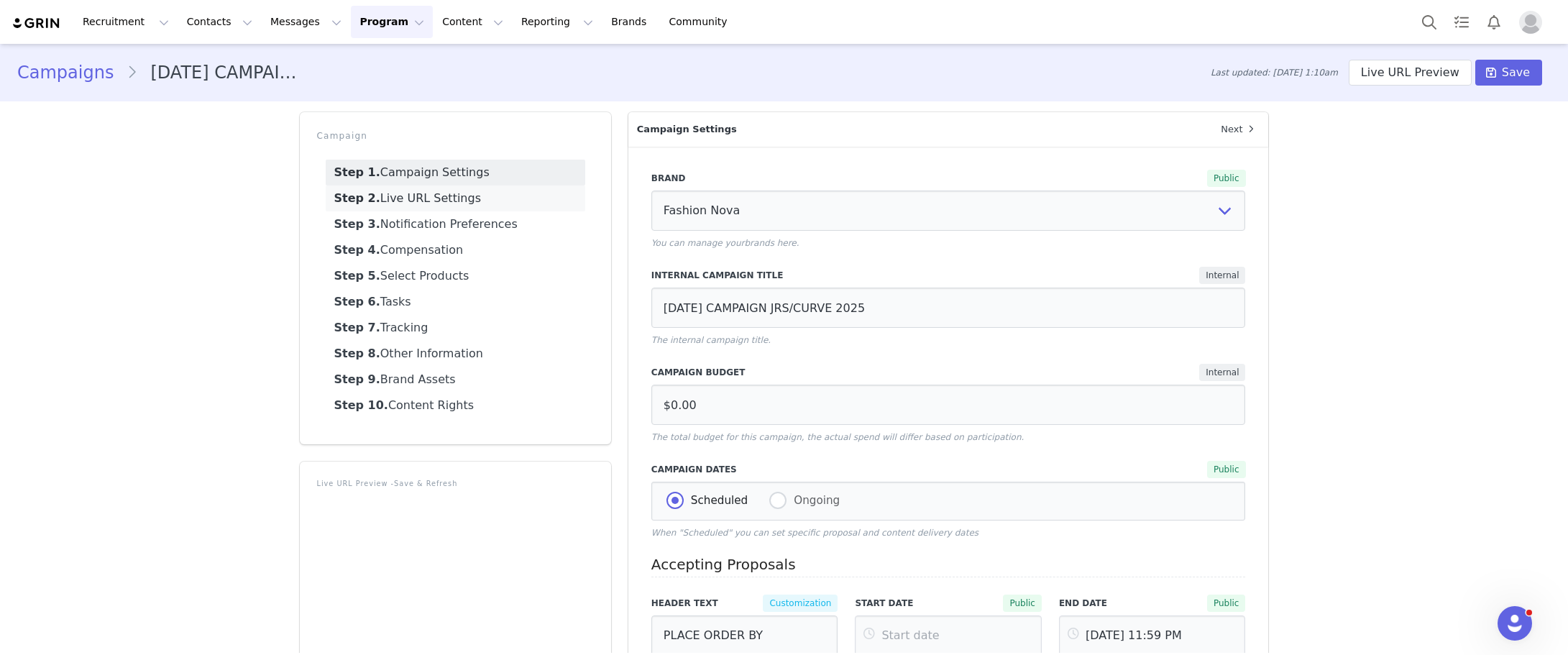
click at [416, 202] on link "Step 2. Live URL Settings" at bounding box center [454, 198] width 259 height 26
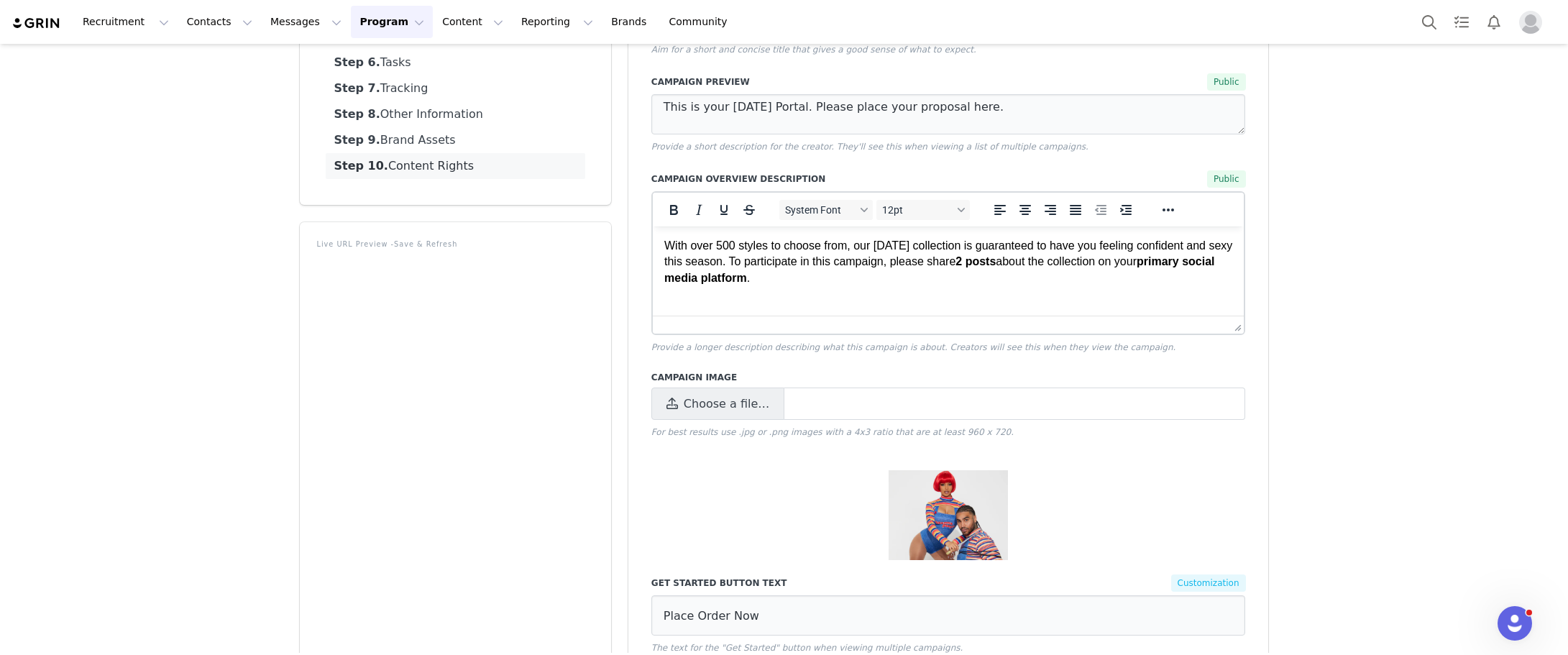
scroll to position [215, 0]
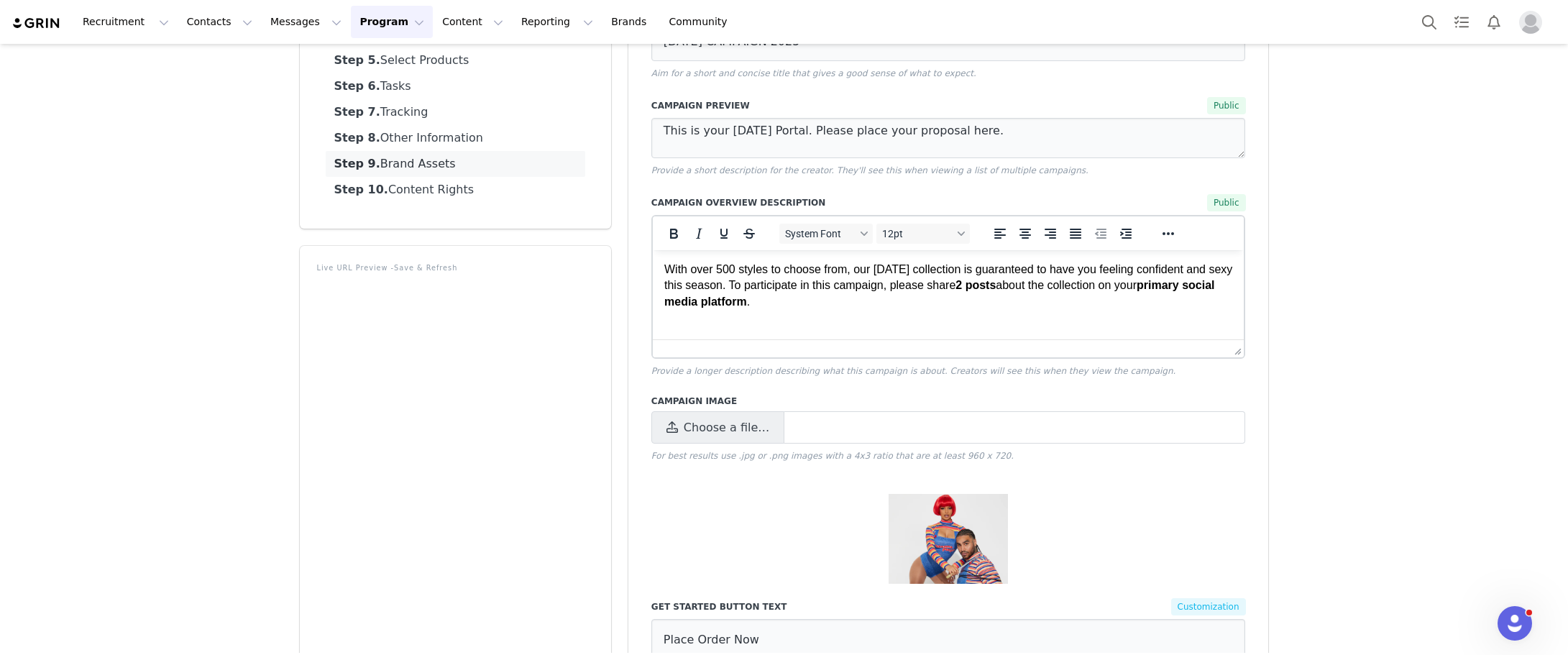
click at [431, 163] on link "Step 9. Brand Assets" at bounding box center [454, 164] width 259 height 26
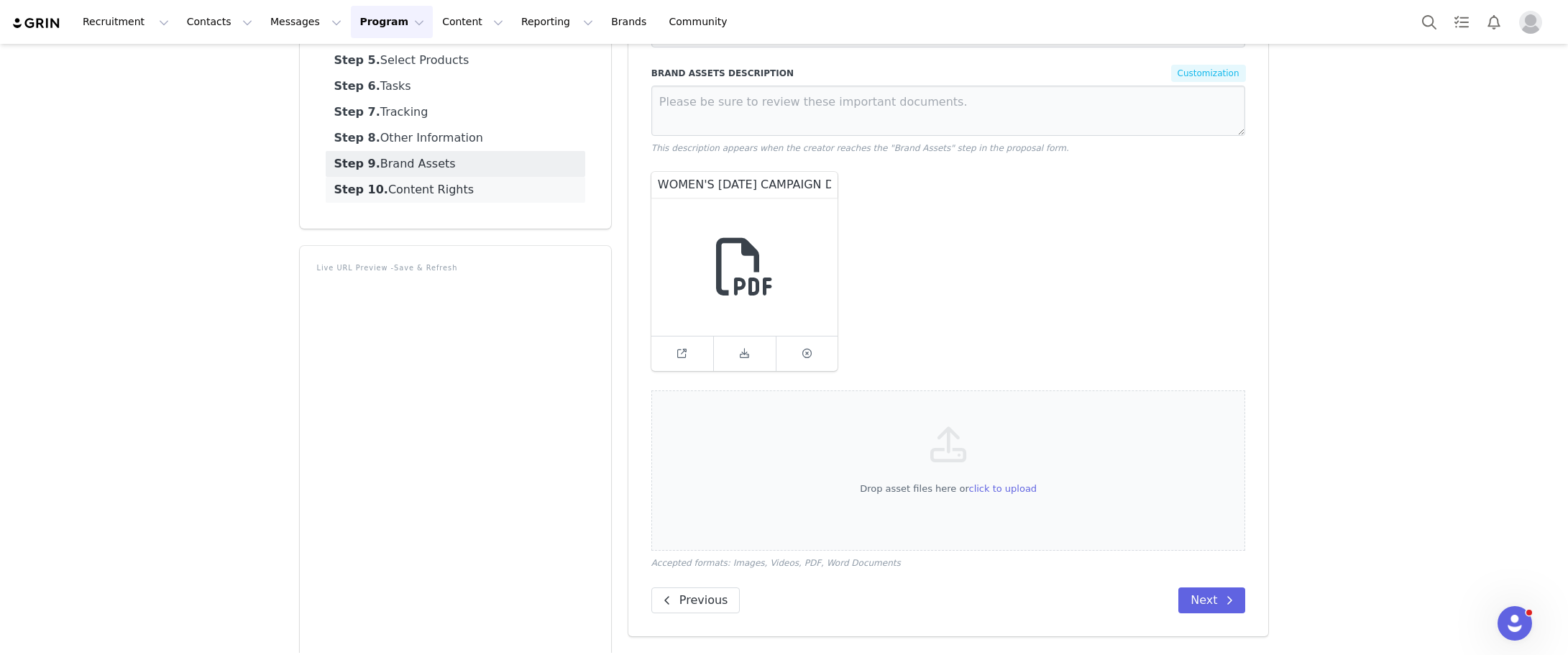
click at [454, 191] on link "Step 10. Content Rights" at bounding box center [454, 189] width 259 height 26
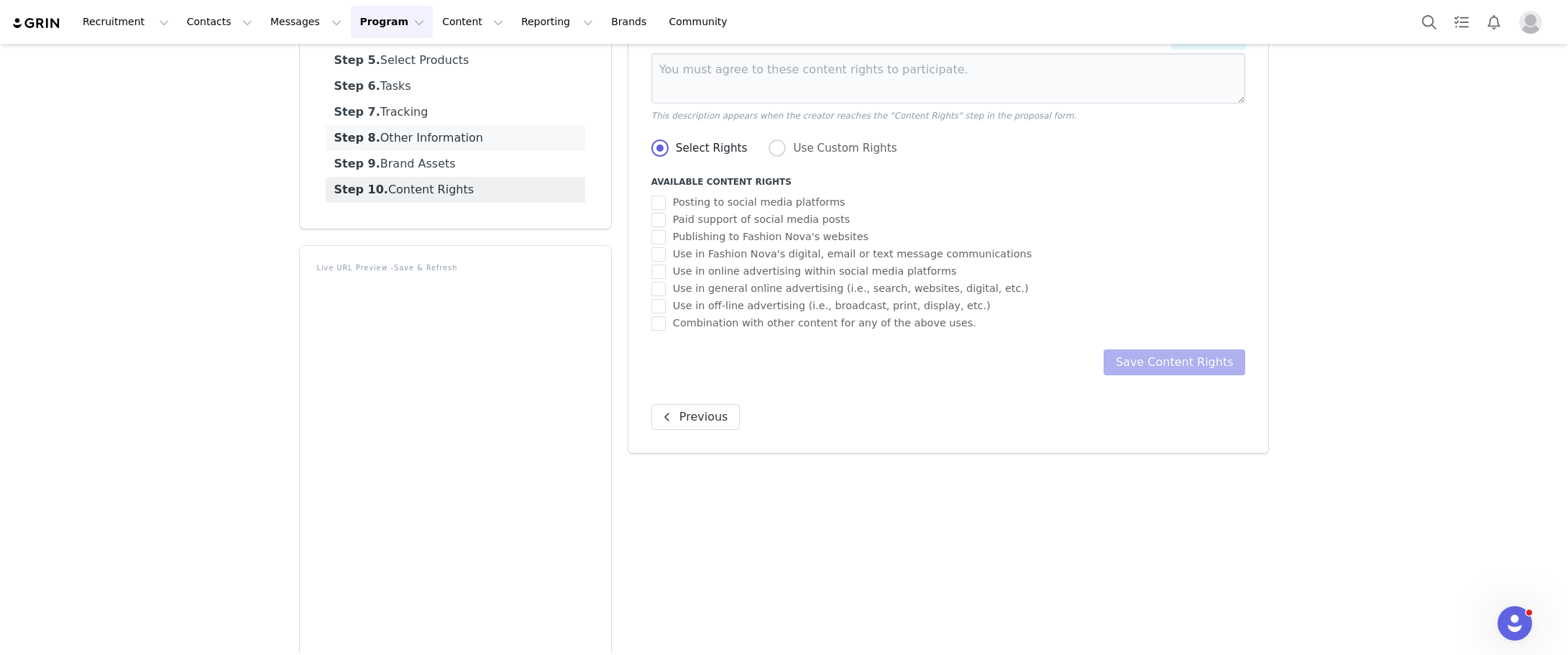
click at [435, 139] on link "Step 8. Other Information" at bounding box center [454, 138] width 259 height 26
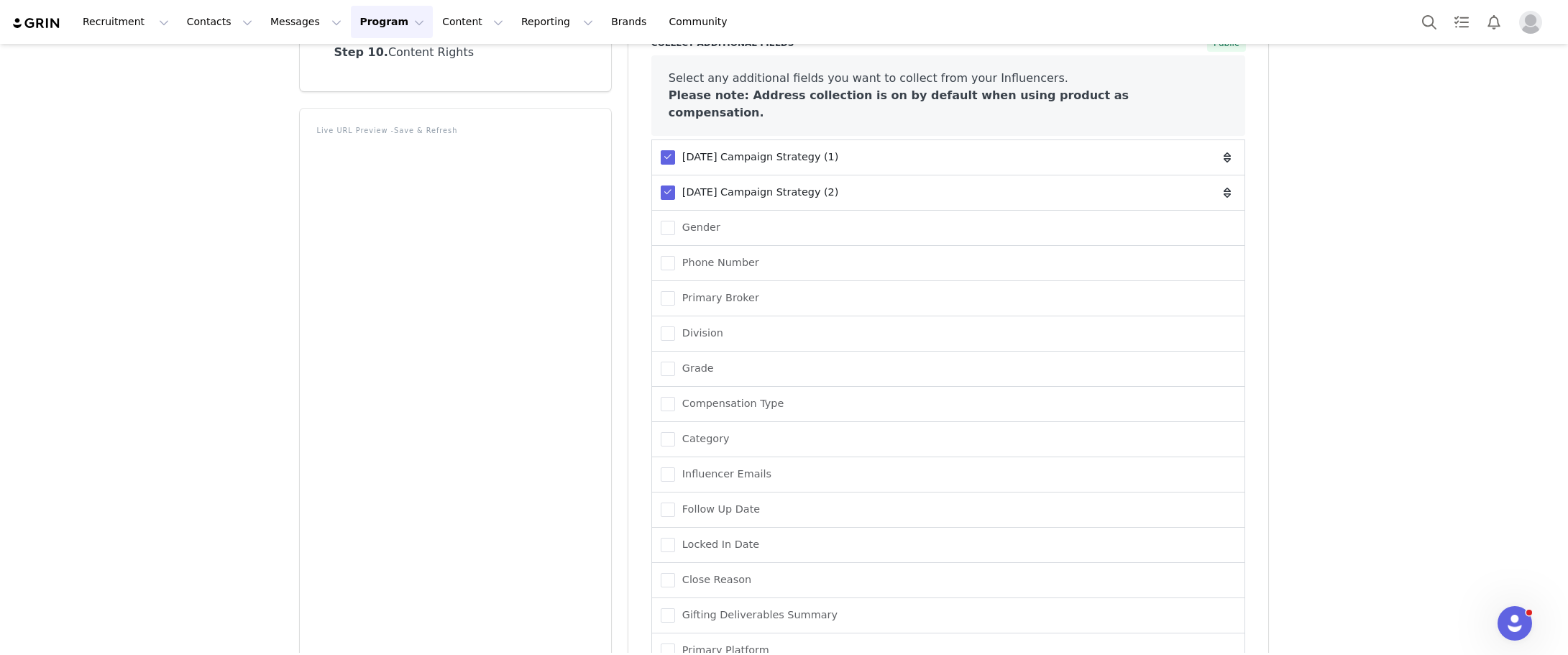
scroll to position [360, 0]
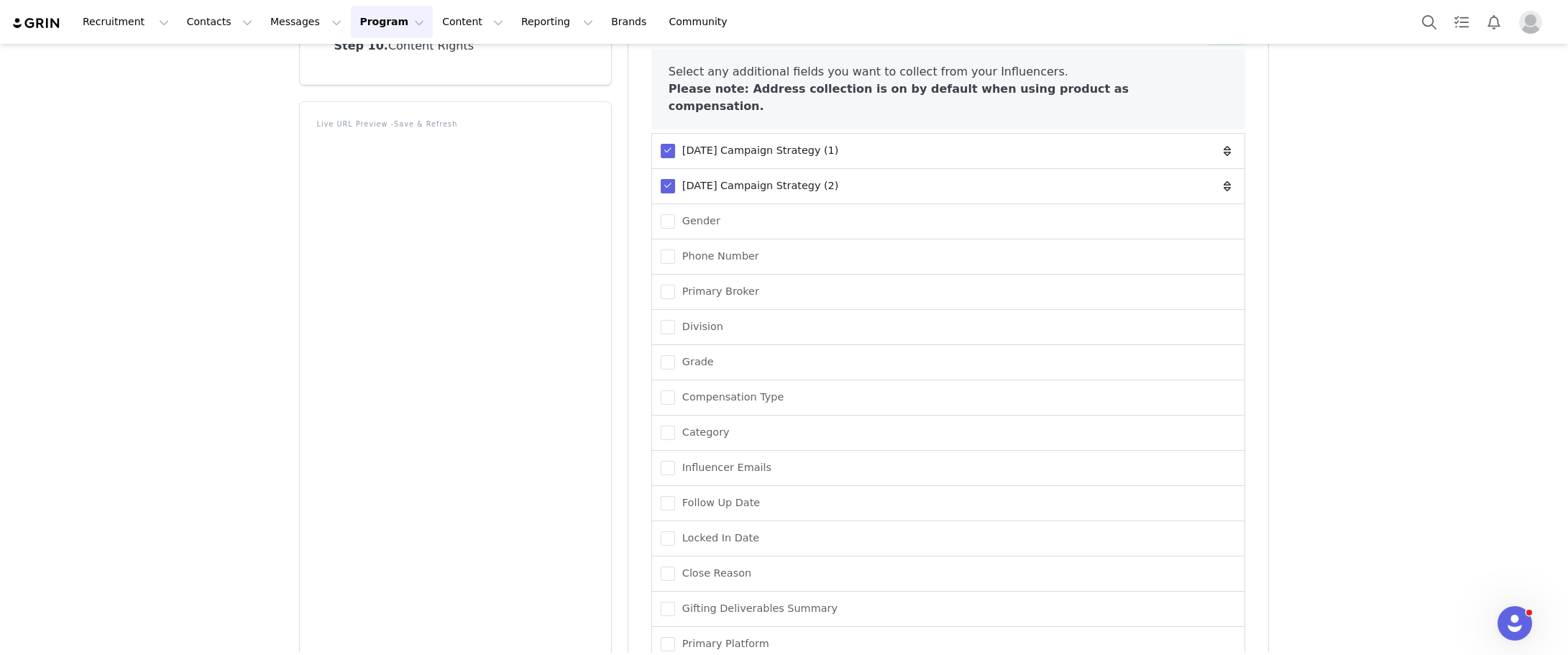
click at [1224, 181] on icon at bounding box center [1227, 186] width 8 height 11
click at [1223, 142] on span at bounding box center [1227, 151] width 17 height 17
click at [1224, 145] on icon at bounding box center [1227, 151] width 8 height 11
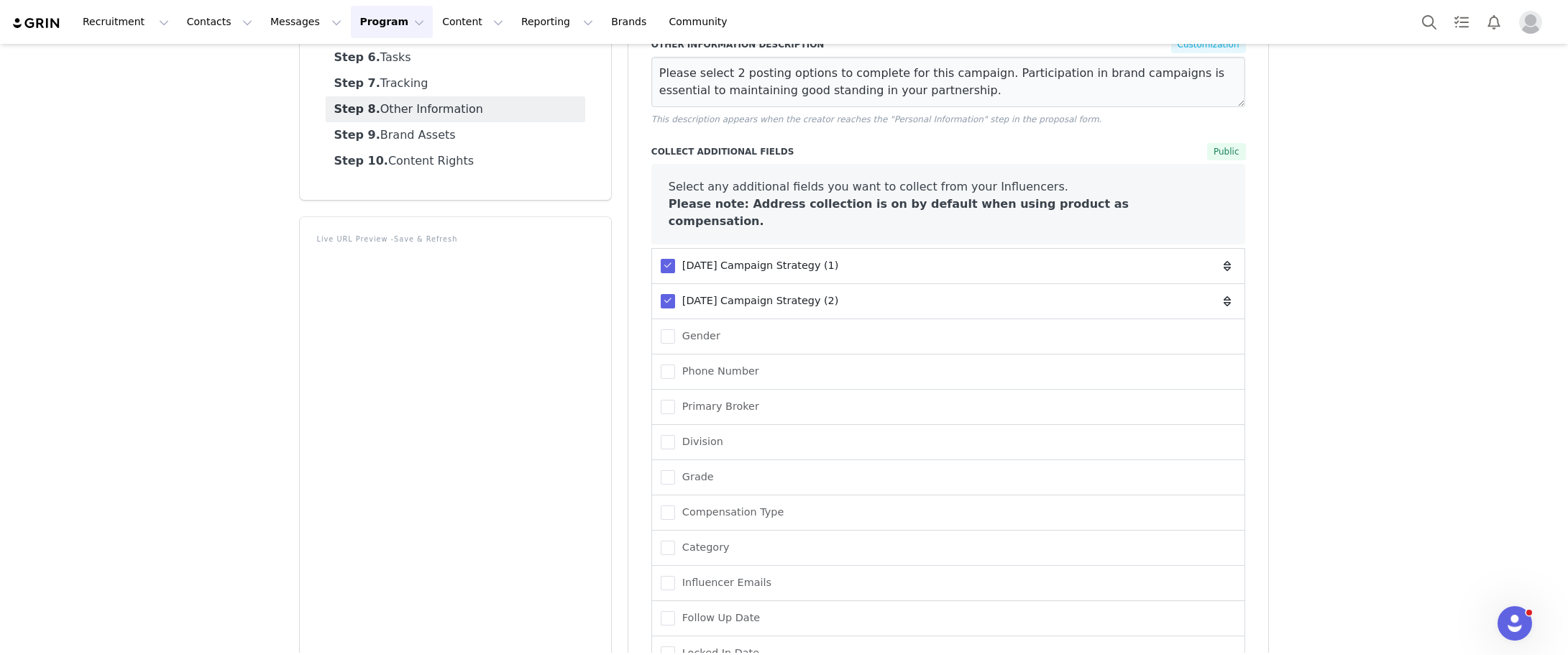
scroll to position [101, 0]
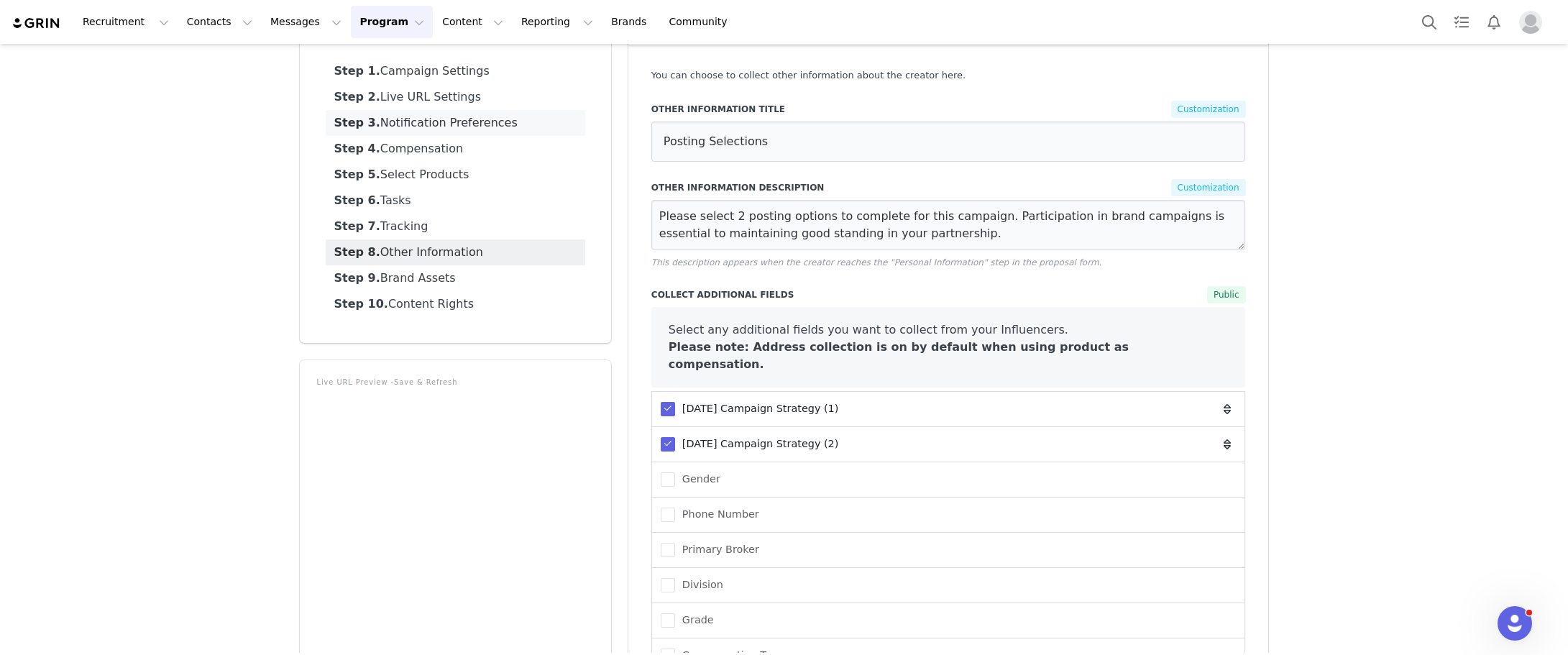
click at [423, 124] on link "Step 3. Notification Preferences" at bounding box center [454, 122] width 259 height 26
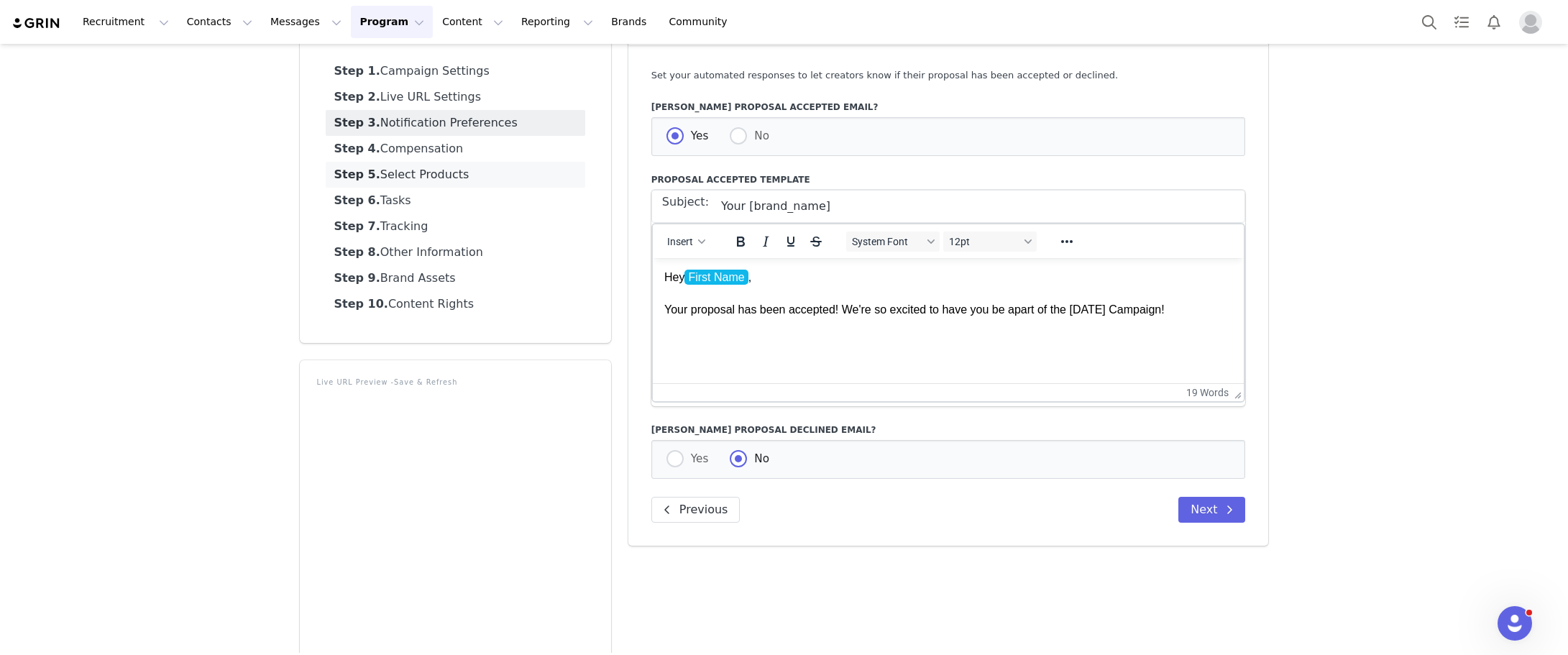
click at [437, 173] on link "Step 5. Select Products" at bounding box center [454, 174] width 259 height 26
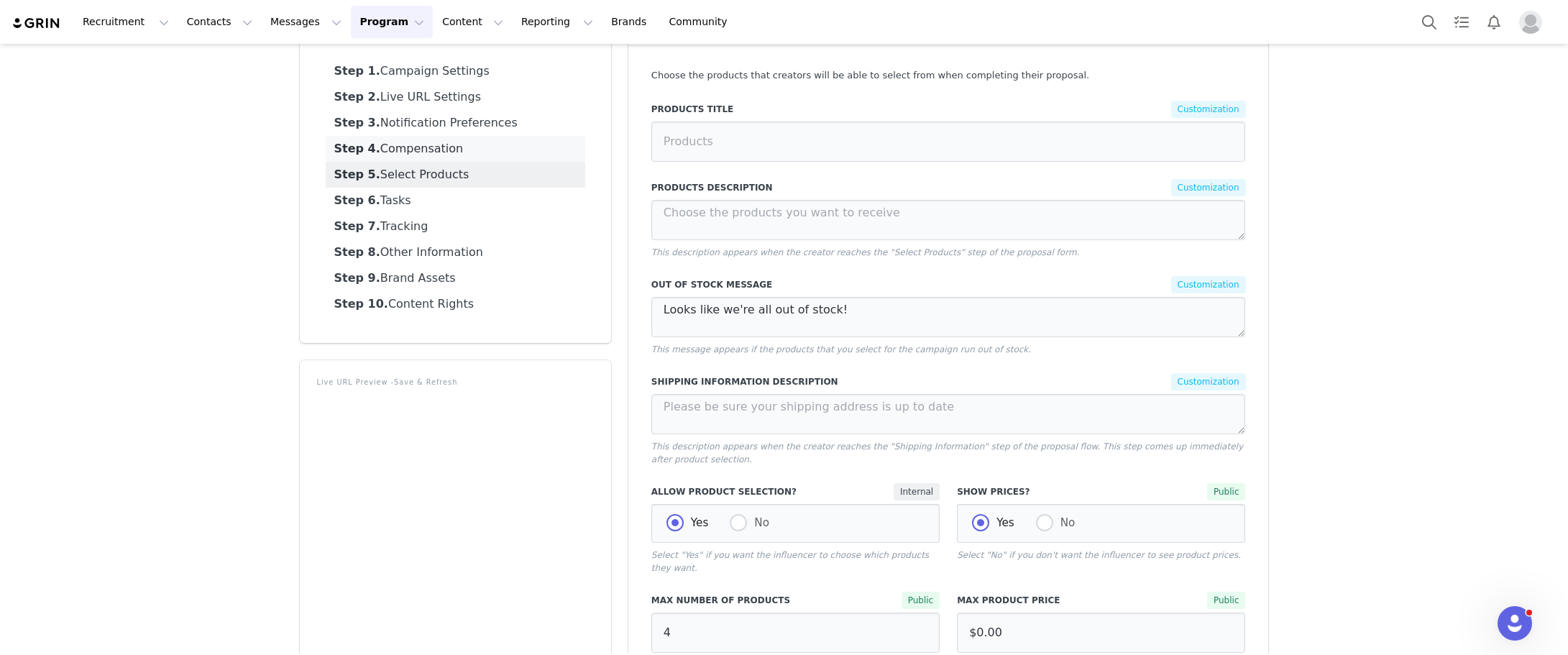
click at [434, 149] on link "Step 4. Compensation" at bounding box center [454, 148] width 259 height 26
